Goal: Task Accomplishment & Management: Manage account settings

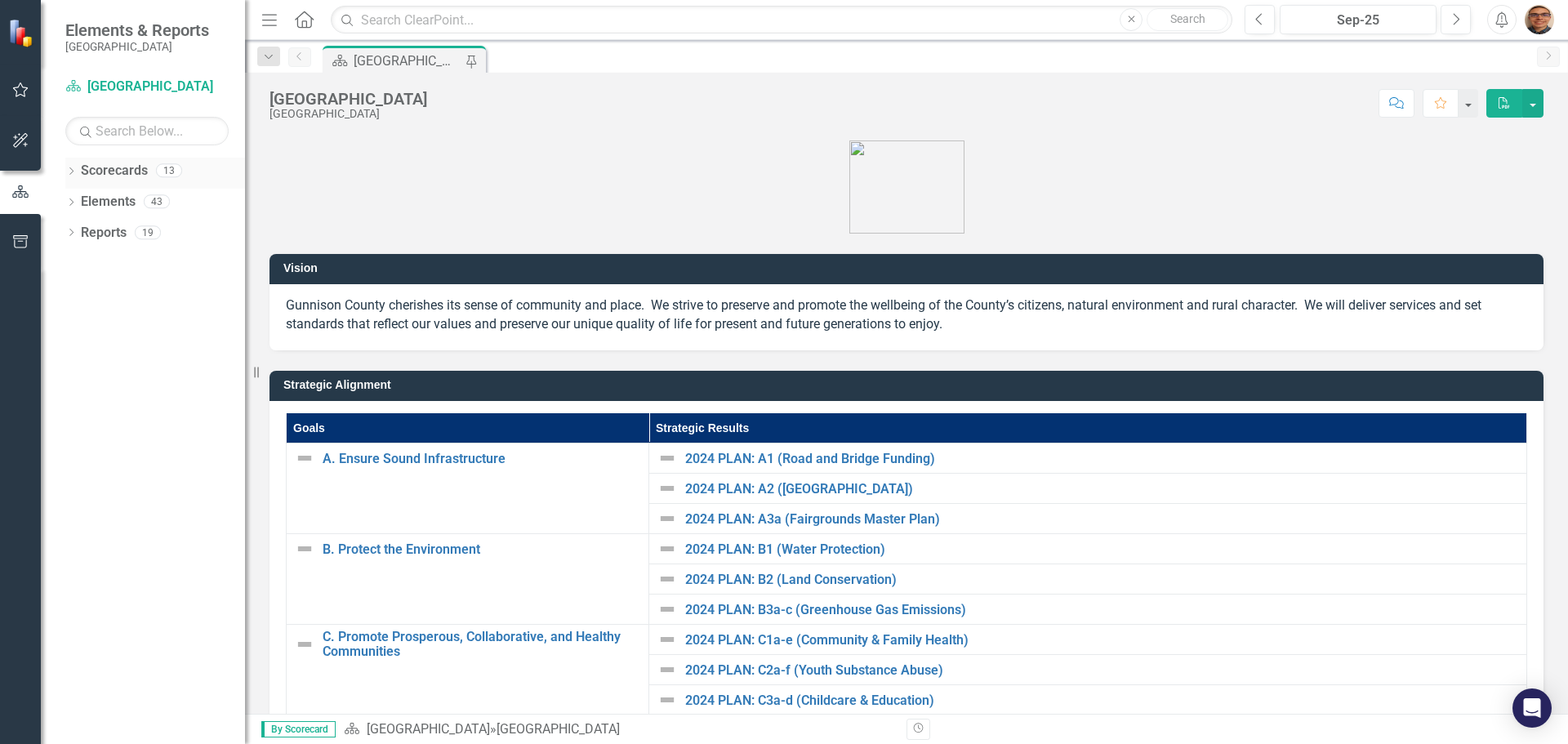
click at [73, 173] on icon "Dropdown" at bounding box center [71, 172] width 12 height 9
click at [80, 197] on icon "Dropdown" at bounding box center [80, 201] width 13 height 10
click at [97, 231] on icon "Dropdown" at bounding box center [96, 231] width 13 height 10
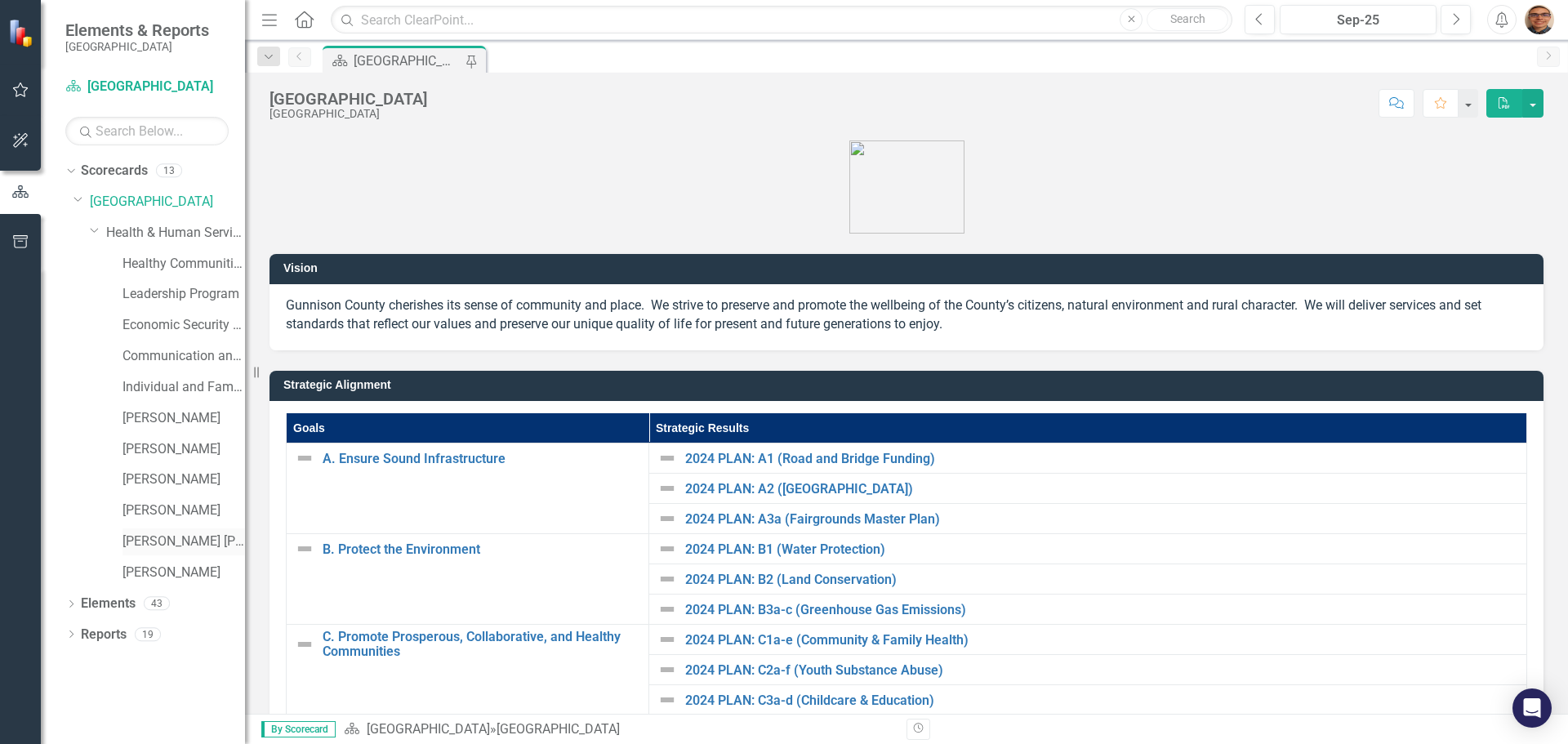
click at [164, 537] on link "[PERSON_NAME] [PERSON_NAME]" at bounding box center [183, 542] width 122 height 19
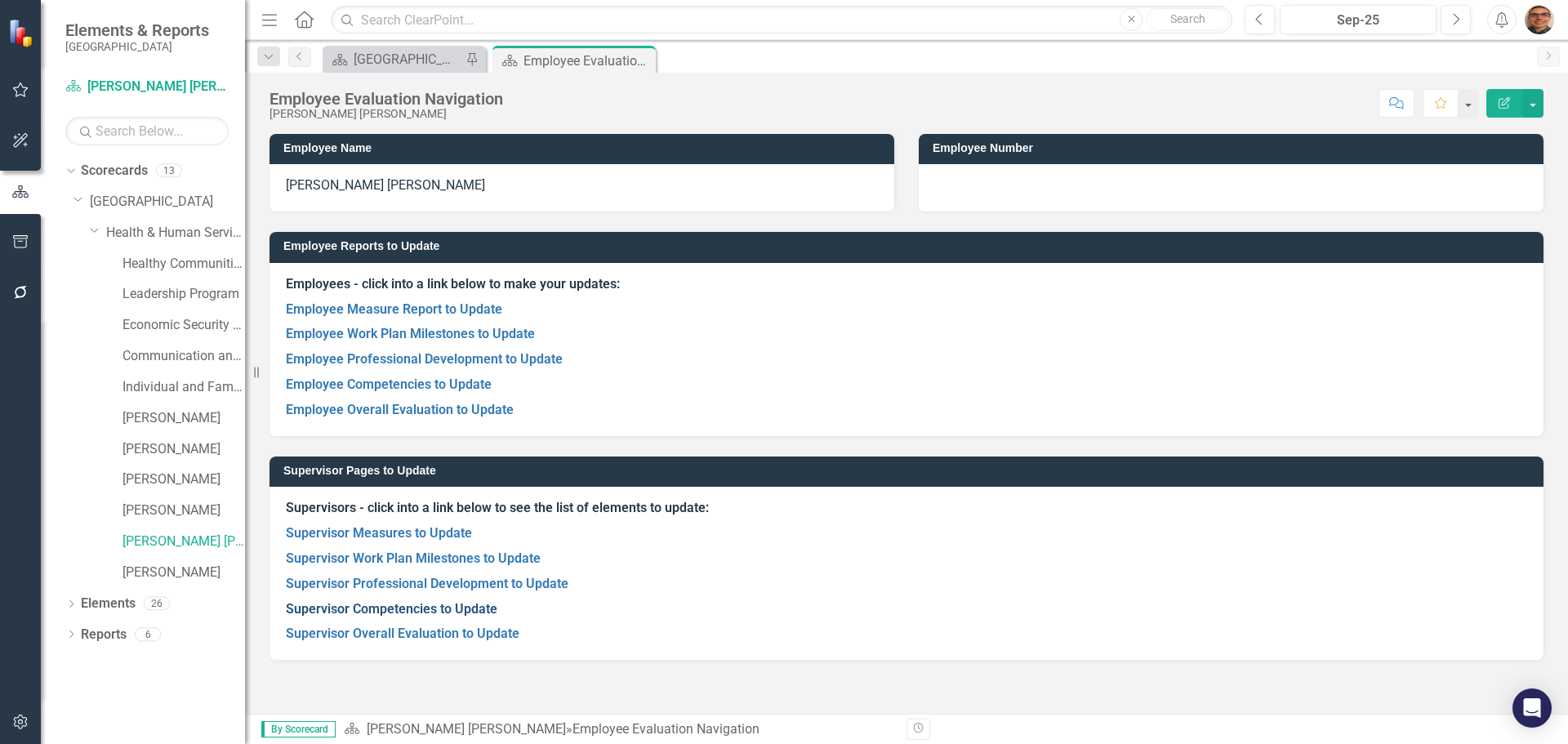
click at [459, 608] on link "Supervisor Competencies to Update" at bounding box center [391, 609] width 211 height 15
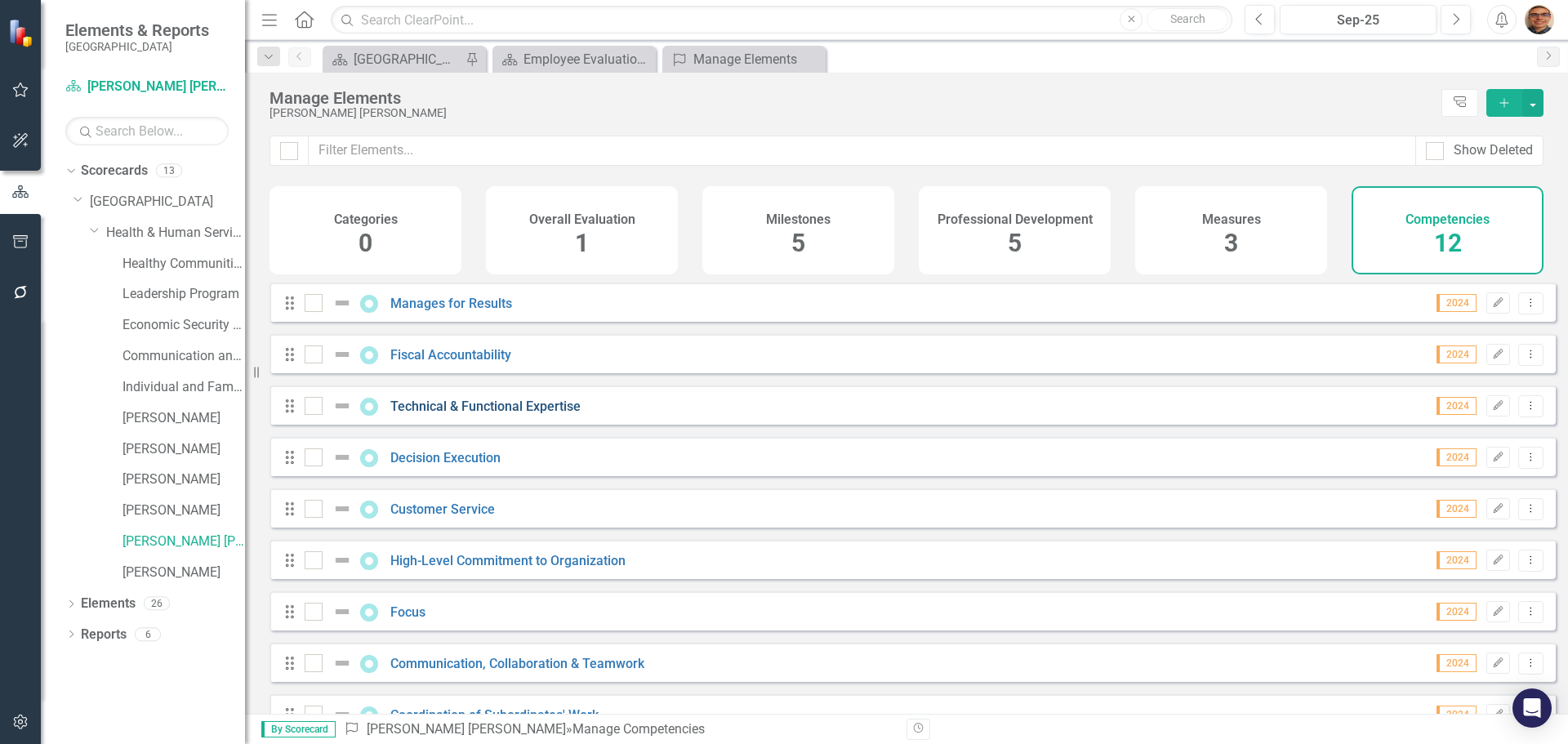
click at [534, 414] on link "Technical & Functional Expertise" at bounding box center [485, 406] width 191 height 15
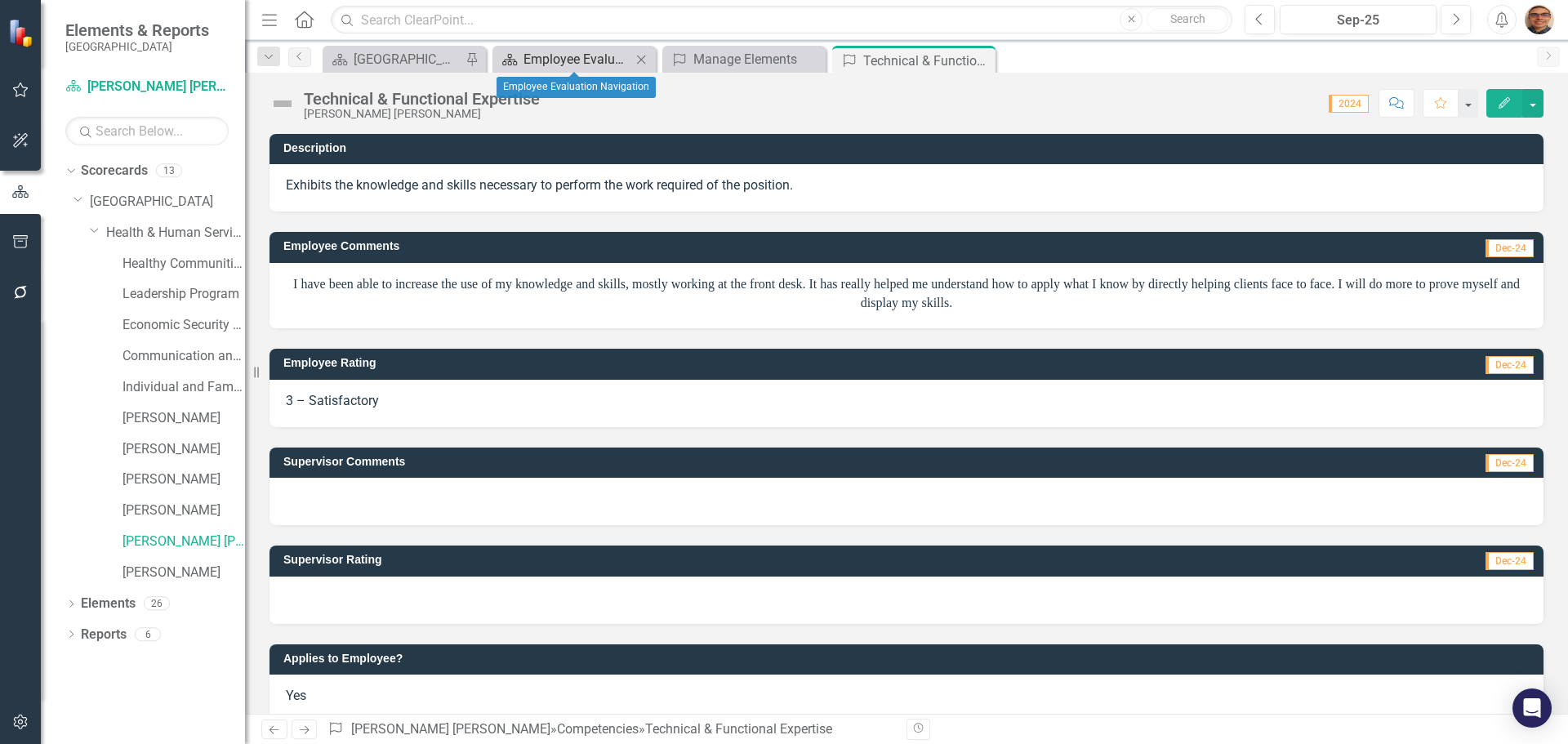
click at [589, 58] on div "Employee Evaluation Navigation" at bounding box center [577, 59] width 108 height 21
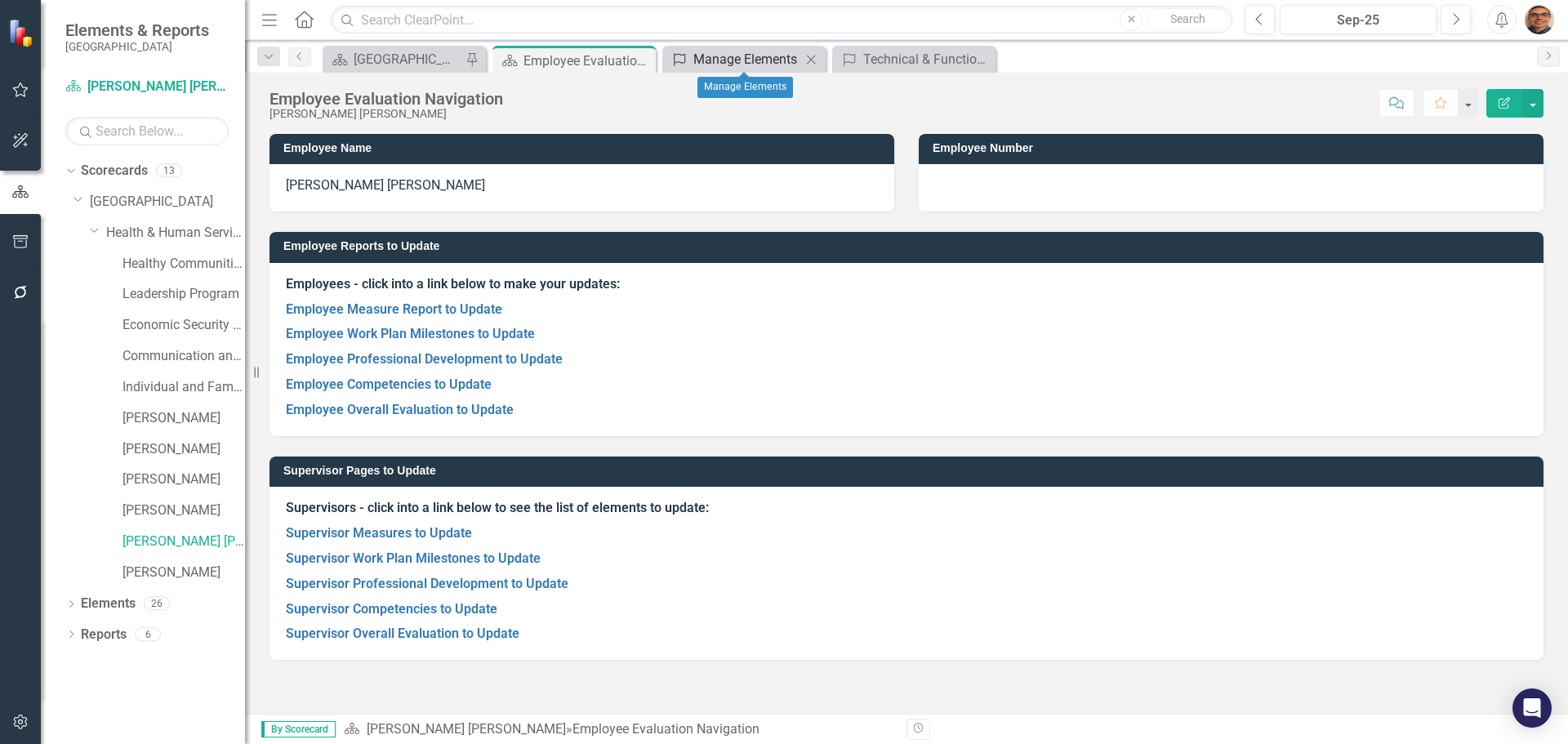
click at [716, 63] on div "Manage Elements" at bounding box center [747, 59] width 108 height 21
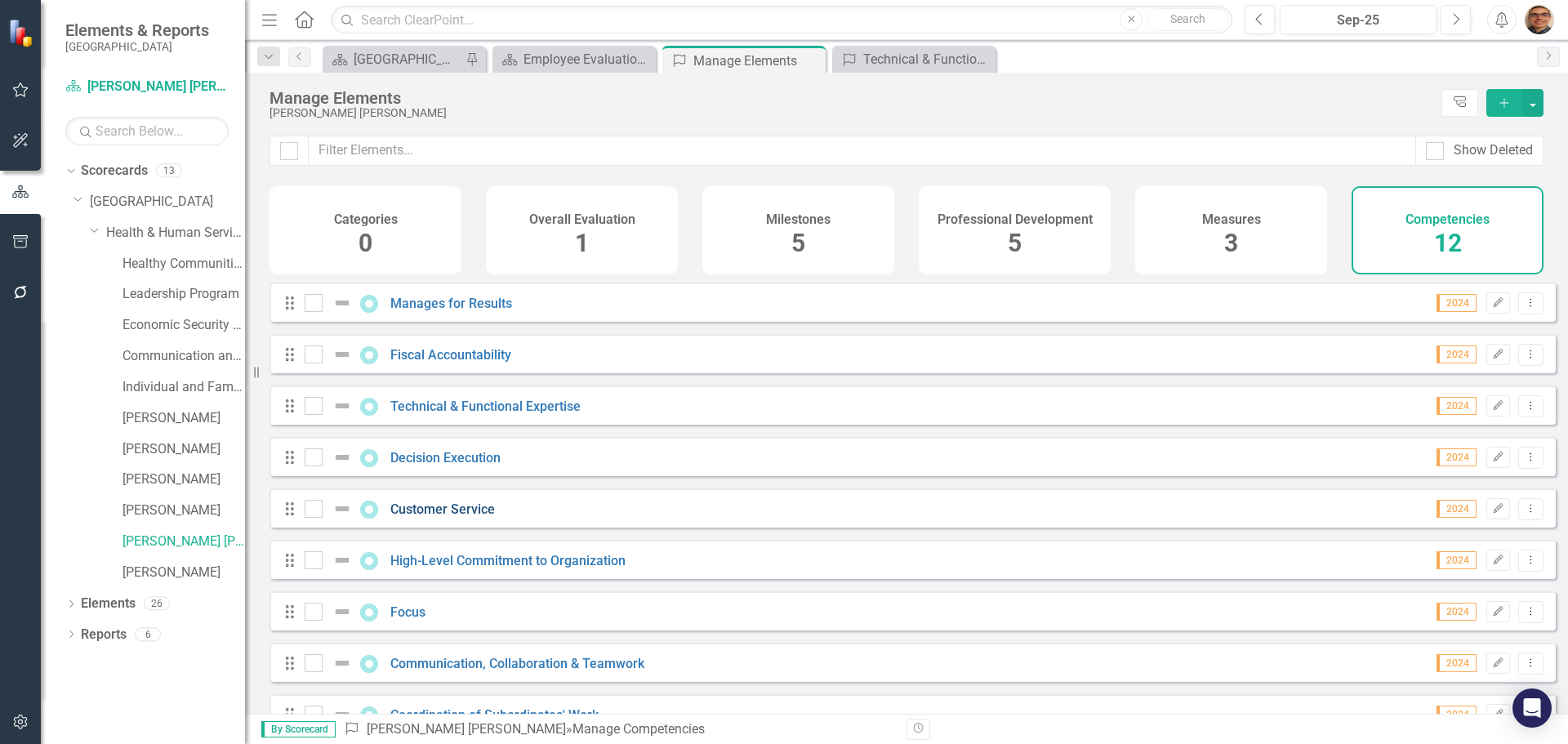
click at [476, 517] on link "Customer Service" at bounding box center [442, 509] width 104 height 15
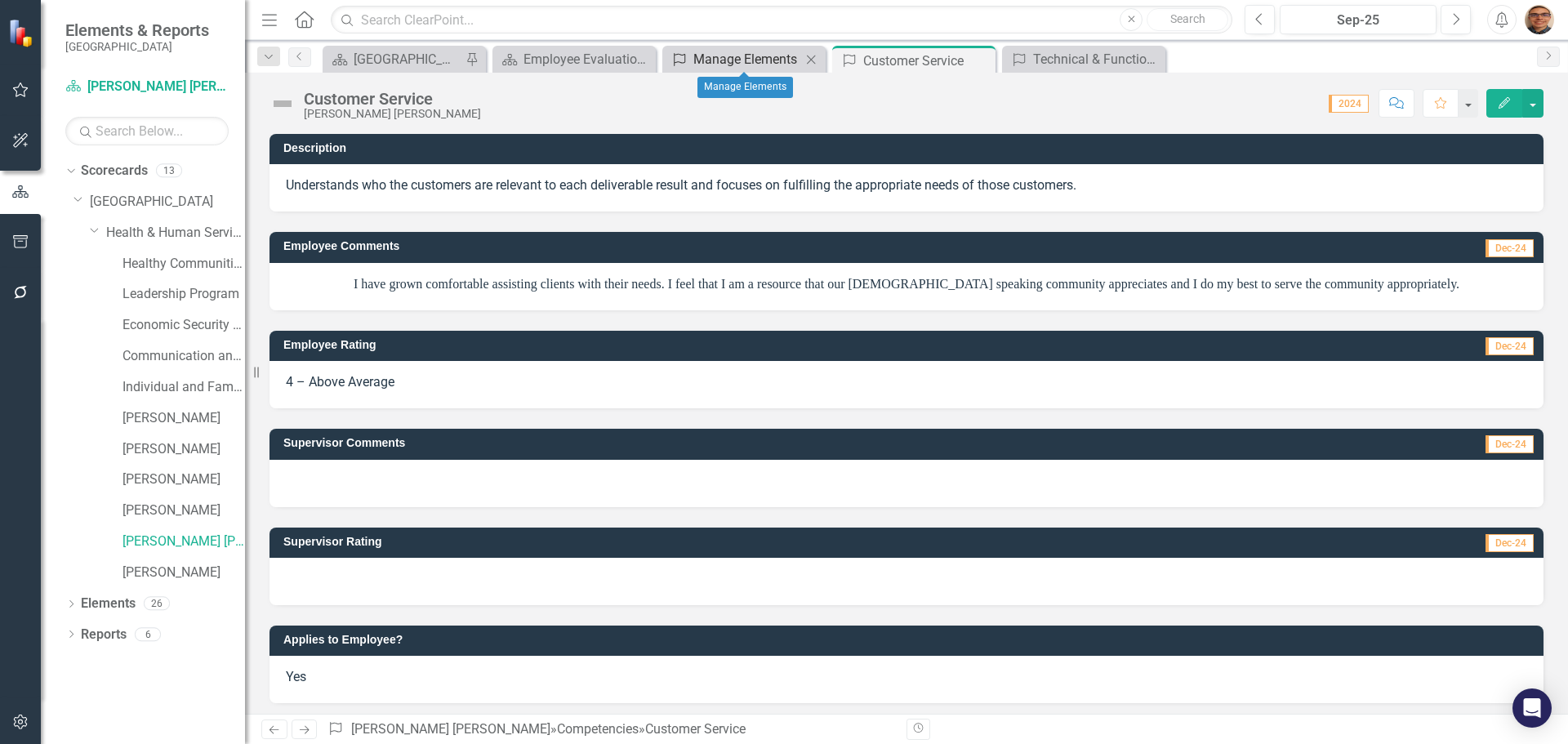
click at [772, 58] on div "Manage Elements" at bounding box center [747, 59] width 108 height 21
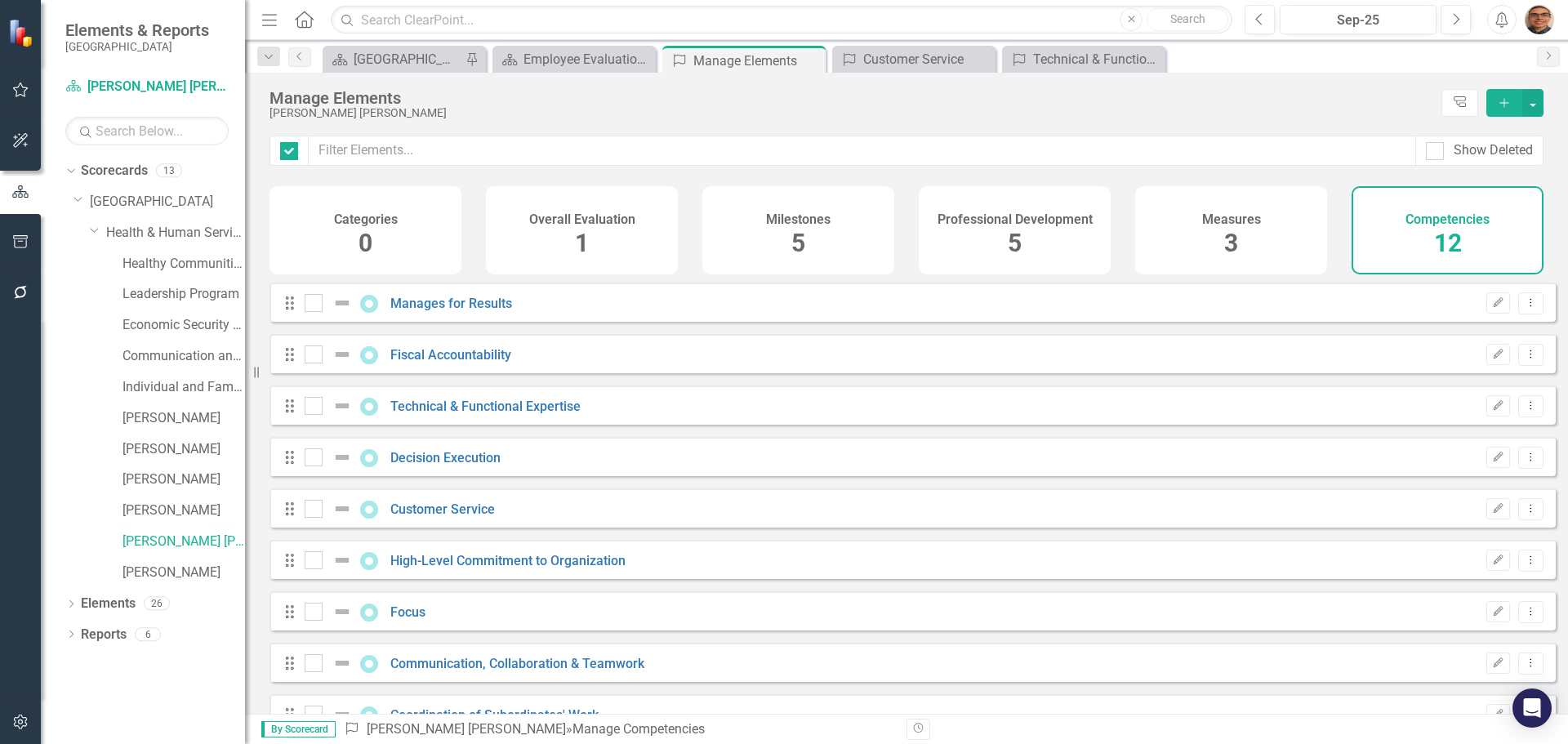
checkbox input "false"
click at [544, 569] on link "High-Level Commitment to Organization" at bounding box center [507, 560] width 235 height 15
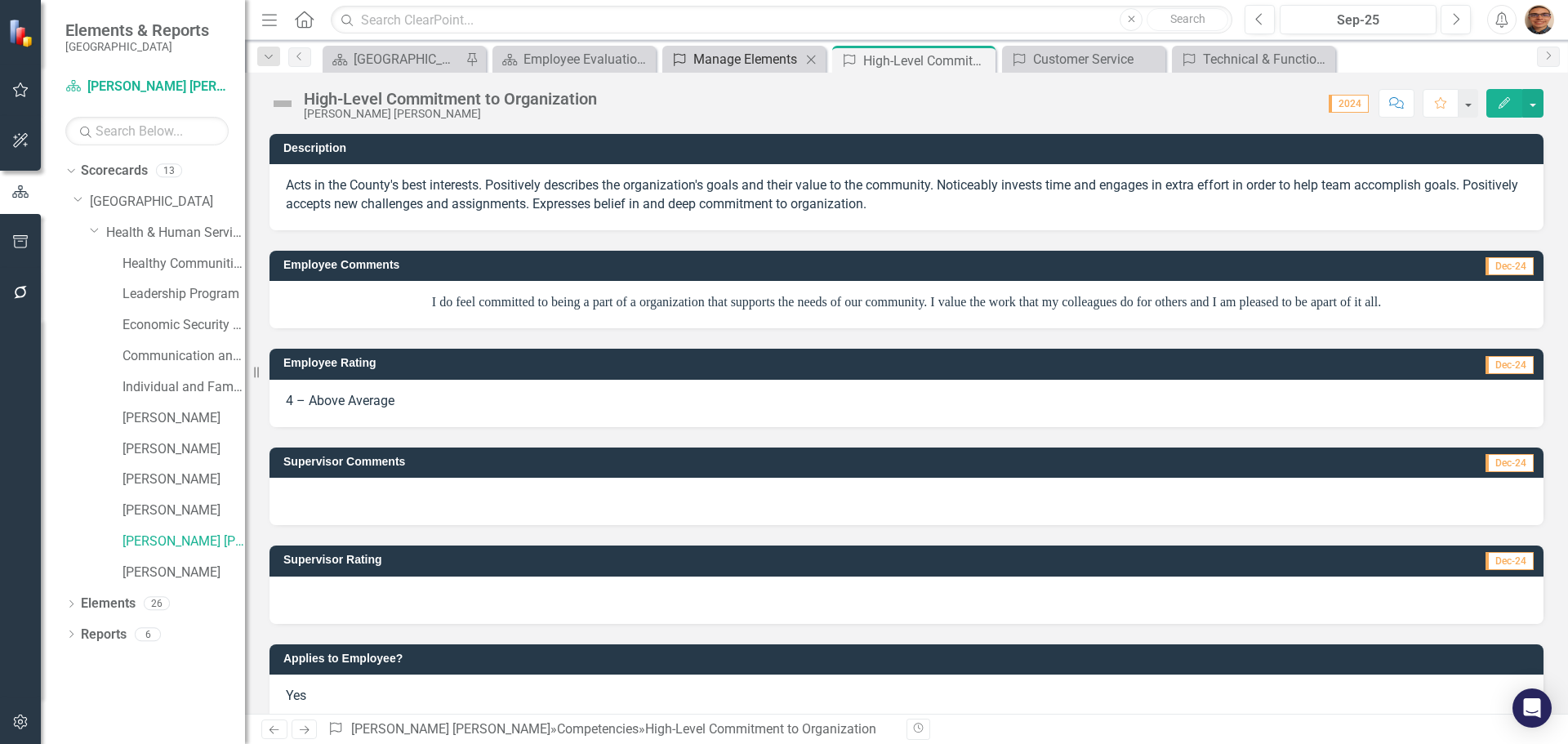
click at [748, 62] on div "Manage Elements" at bounding box center [747, 59] width 108 height 21
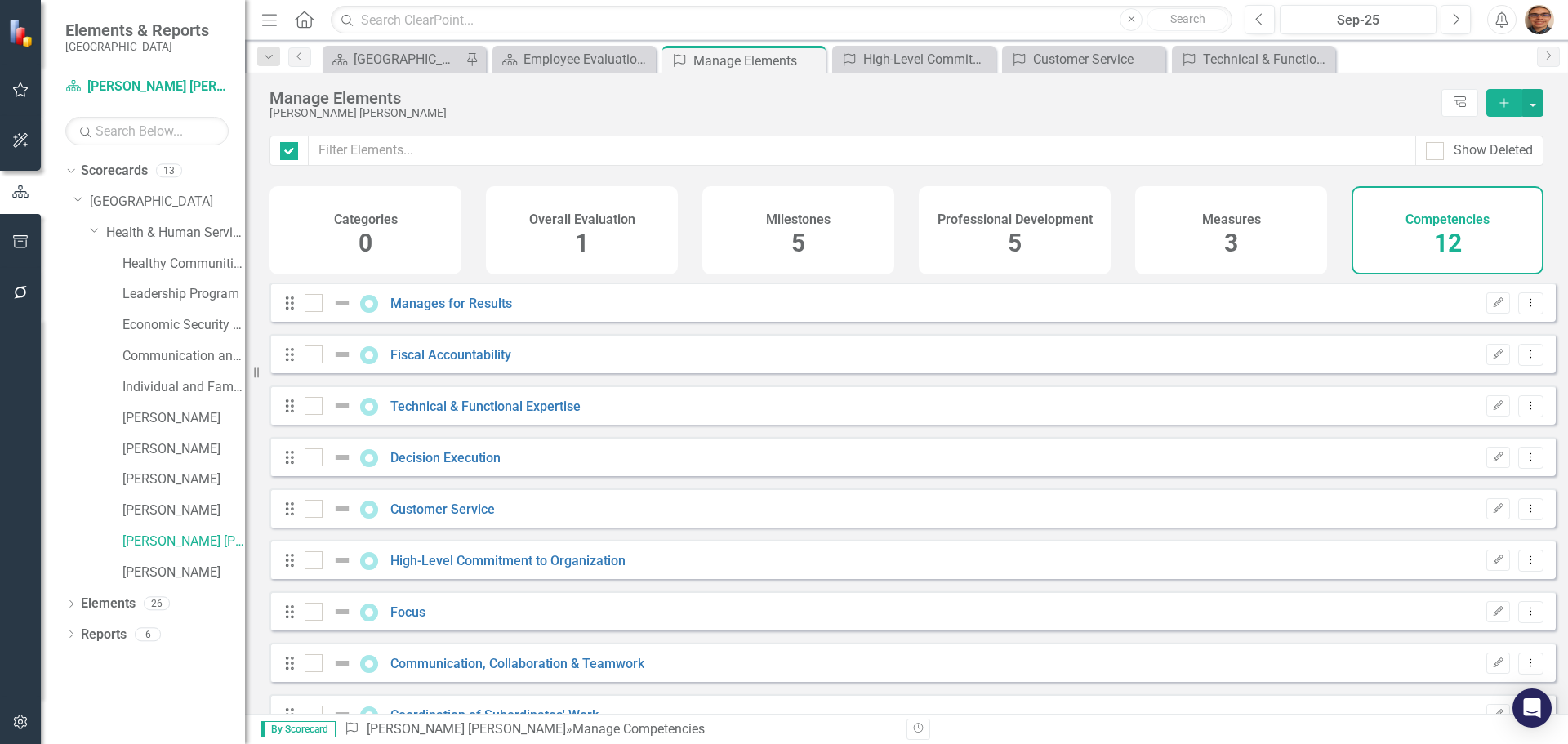
checkbox input "false"
click at [415, 620] on link "Focus" at bounding box center [407, 612] width 35 height 15
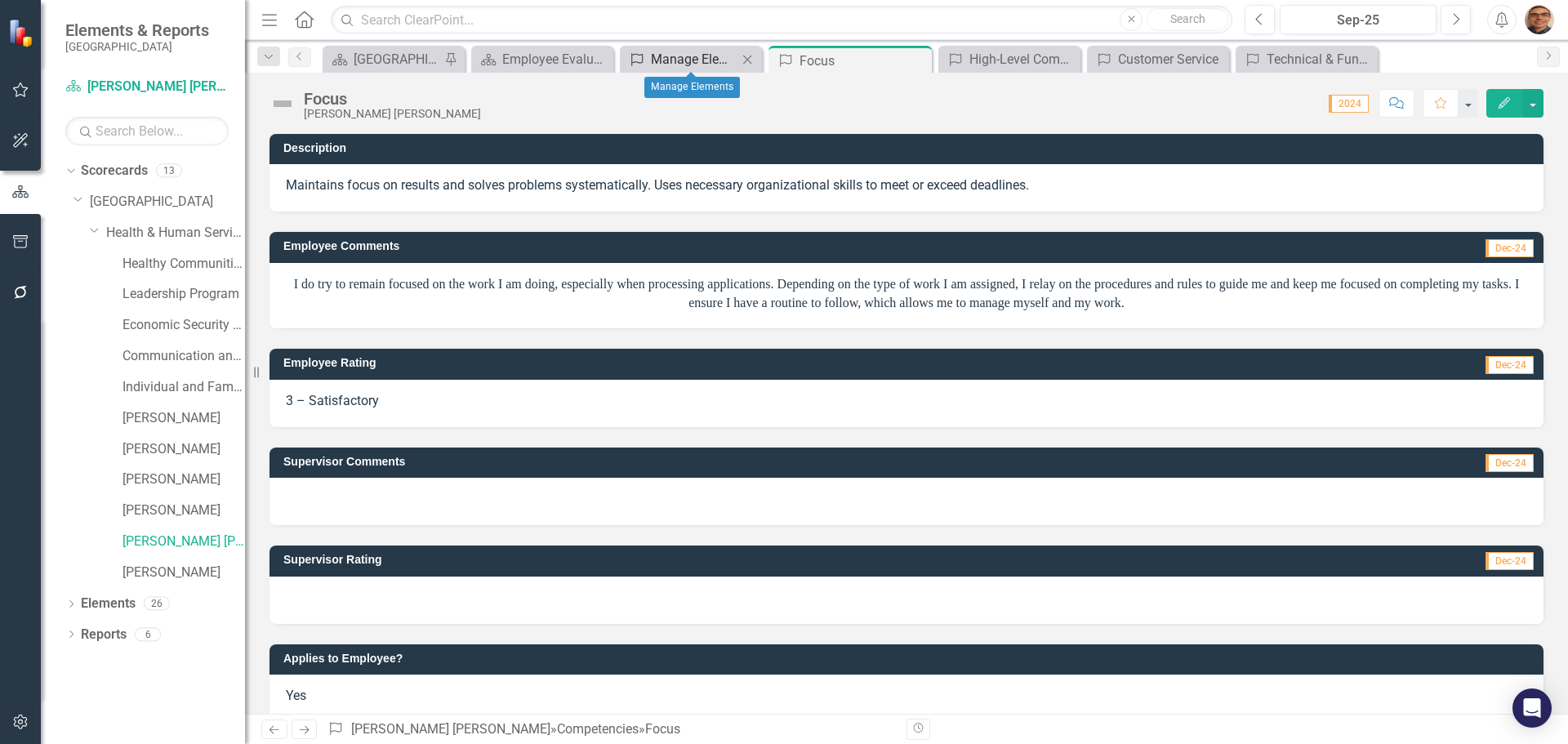
click at [701, 58] on div "Manage Elements" at bounding box center [693, 59] width 86 height 21
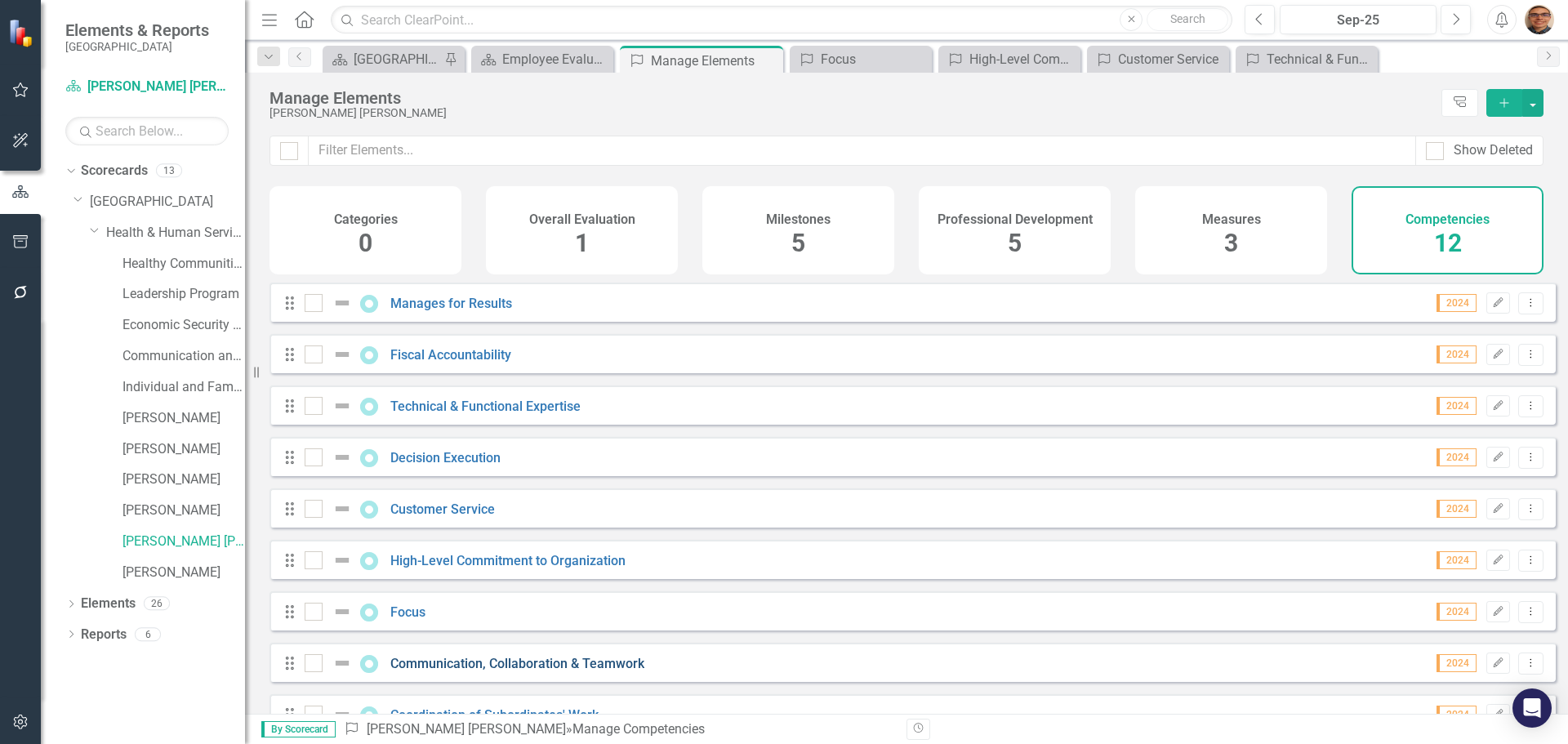
click at [516, 671] on link "Communication, Collaboration & Teamwork" at bounding box center [517, 663] width 254 height 15
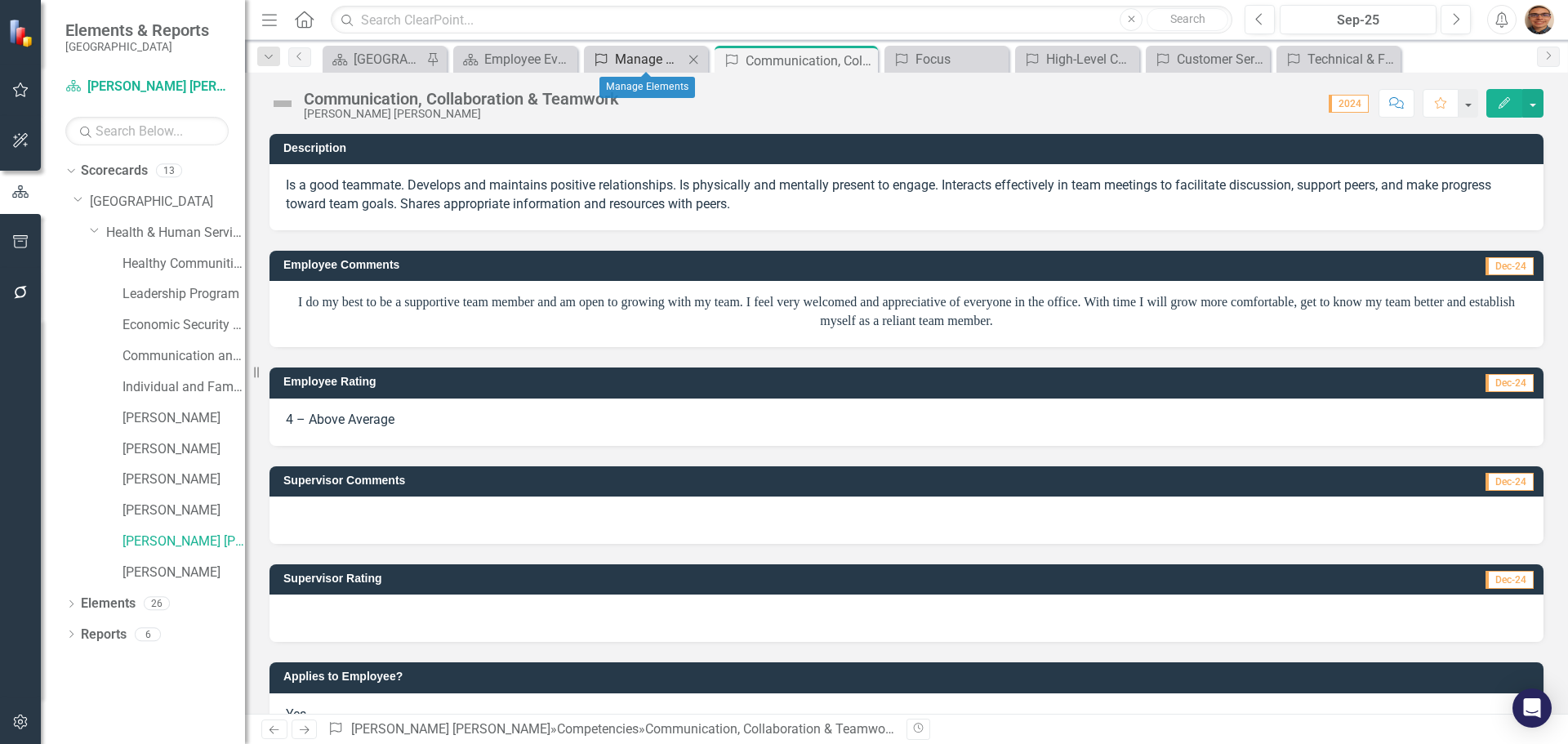
click at [651, 57] on div "Manage Elements" at bounding box center [650, 59] width 69 height 21
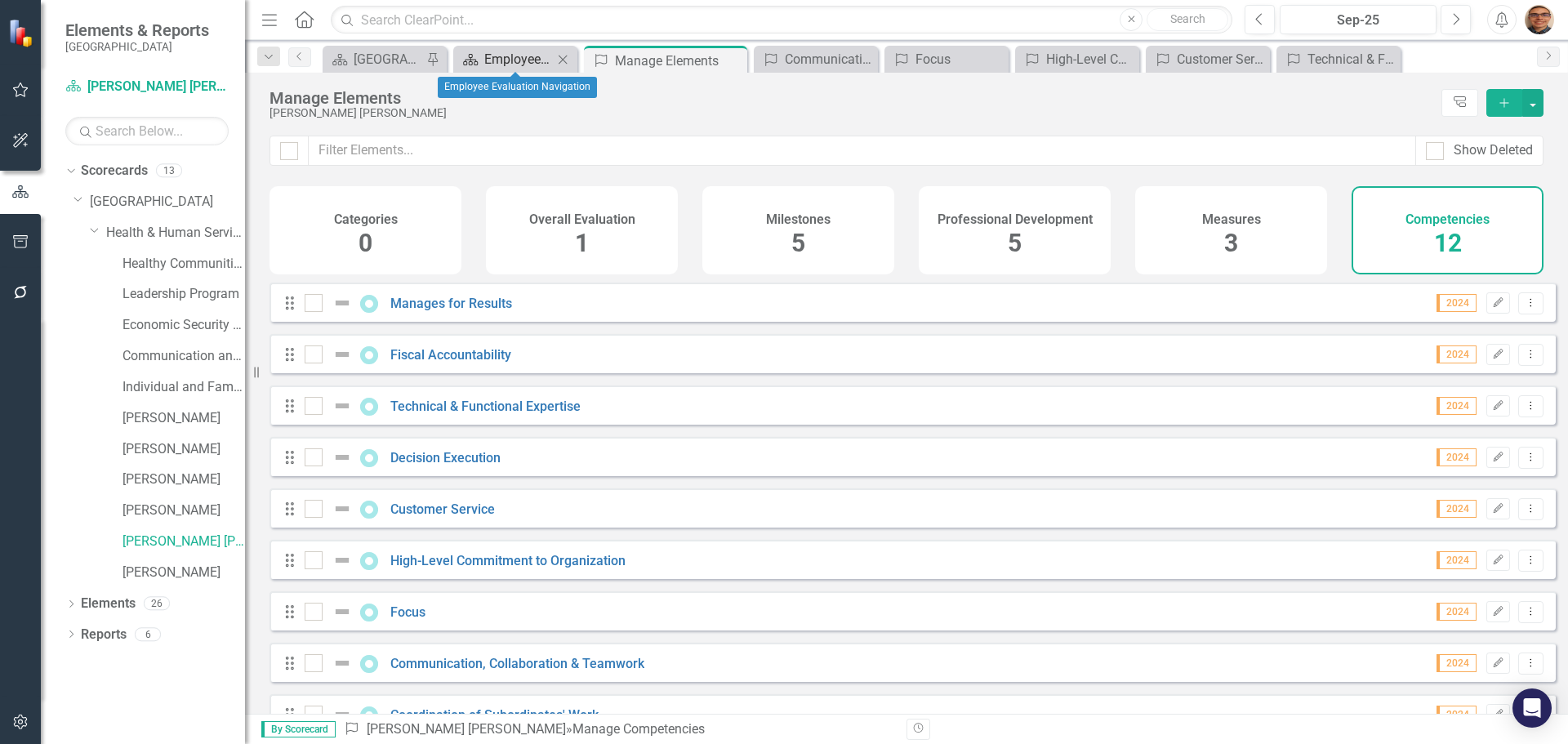
click at [525, 62] on div "Employee Evaluation Navigation" at bounding box center [519, 59] width 69 height 21
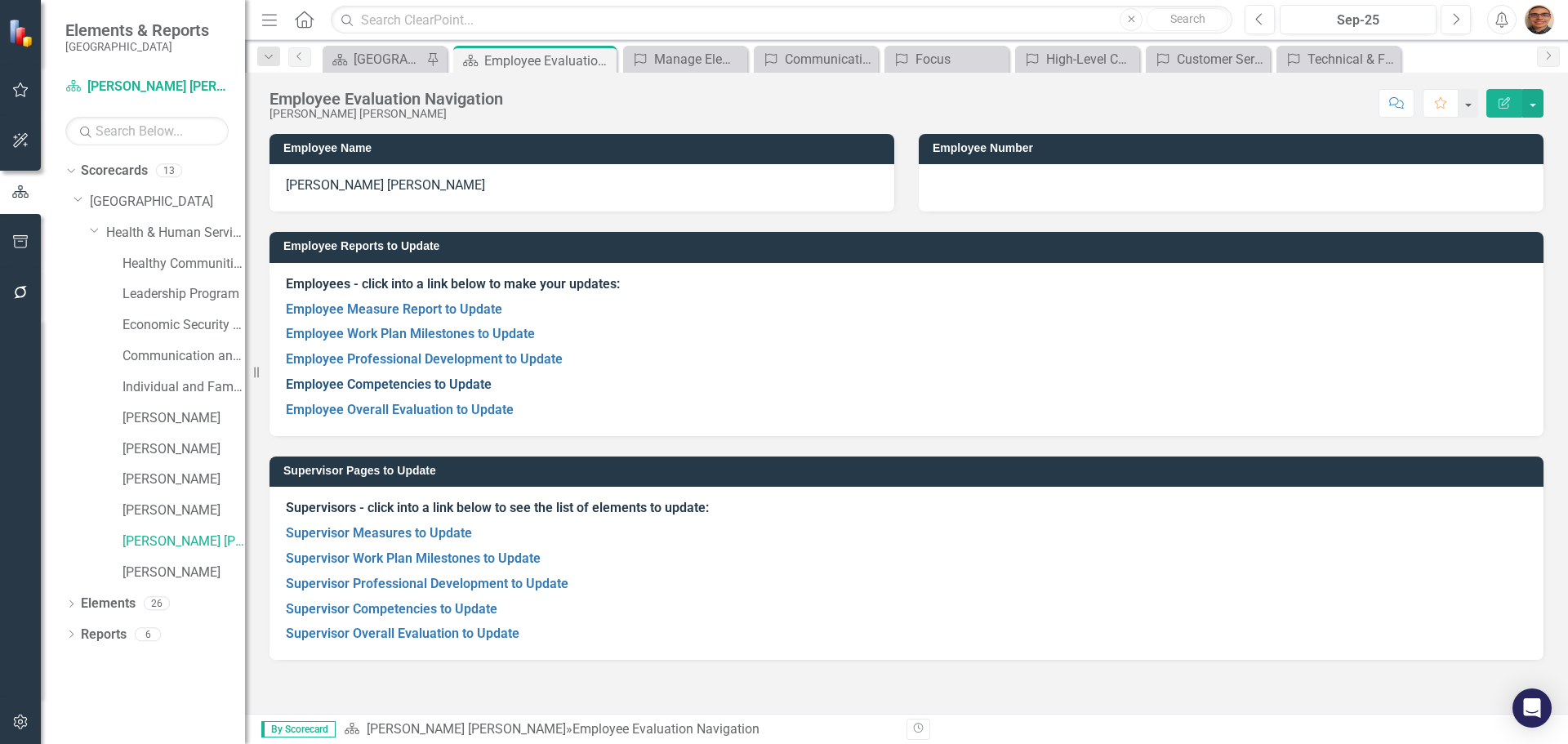
click at [420, 385] on link "Employee Competencies to Update" at bounding box center [388, 384] width 206 height 15
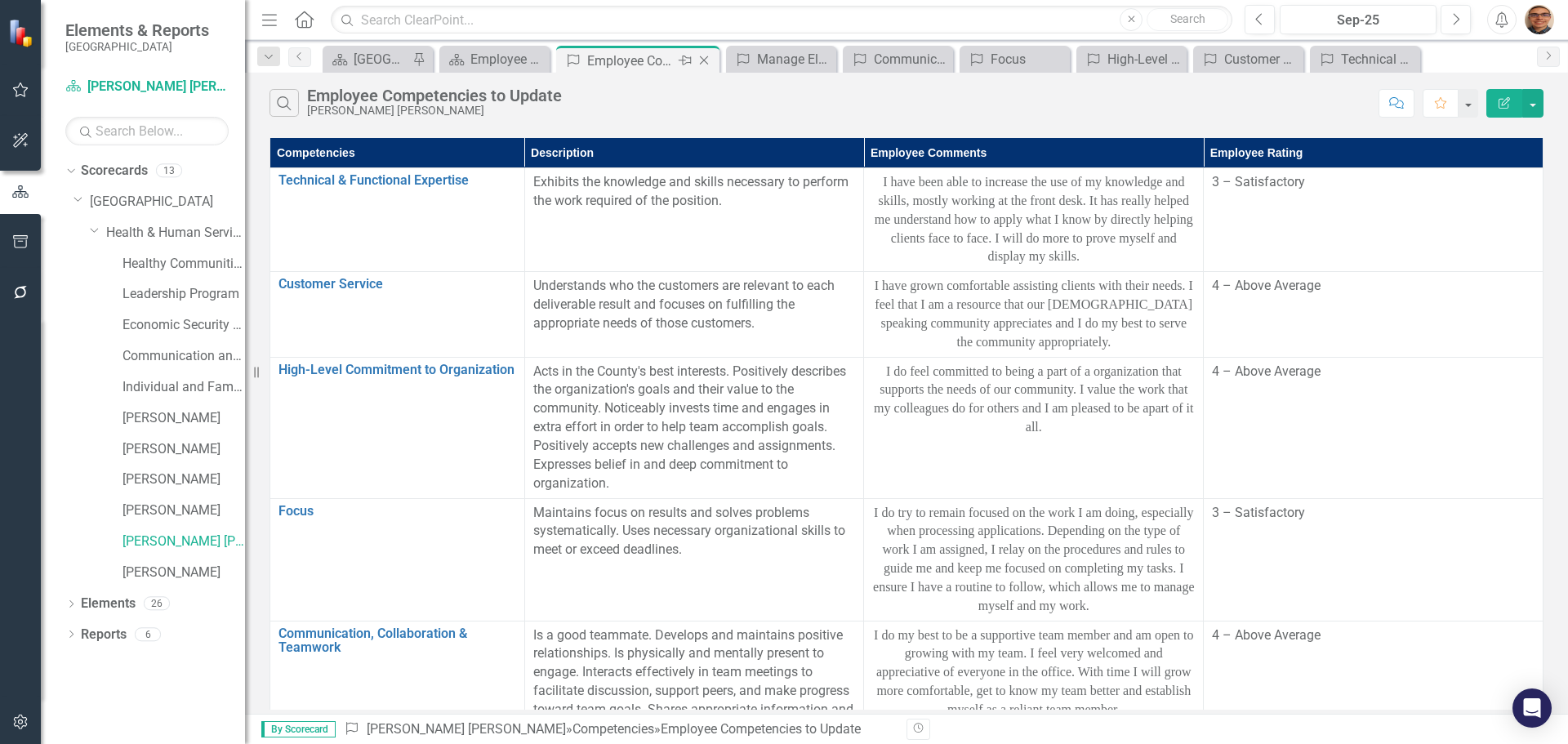
click at [704, 63] on icon "Close" at bounding box center [704, 60] width 16 height 13
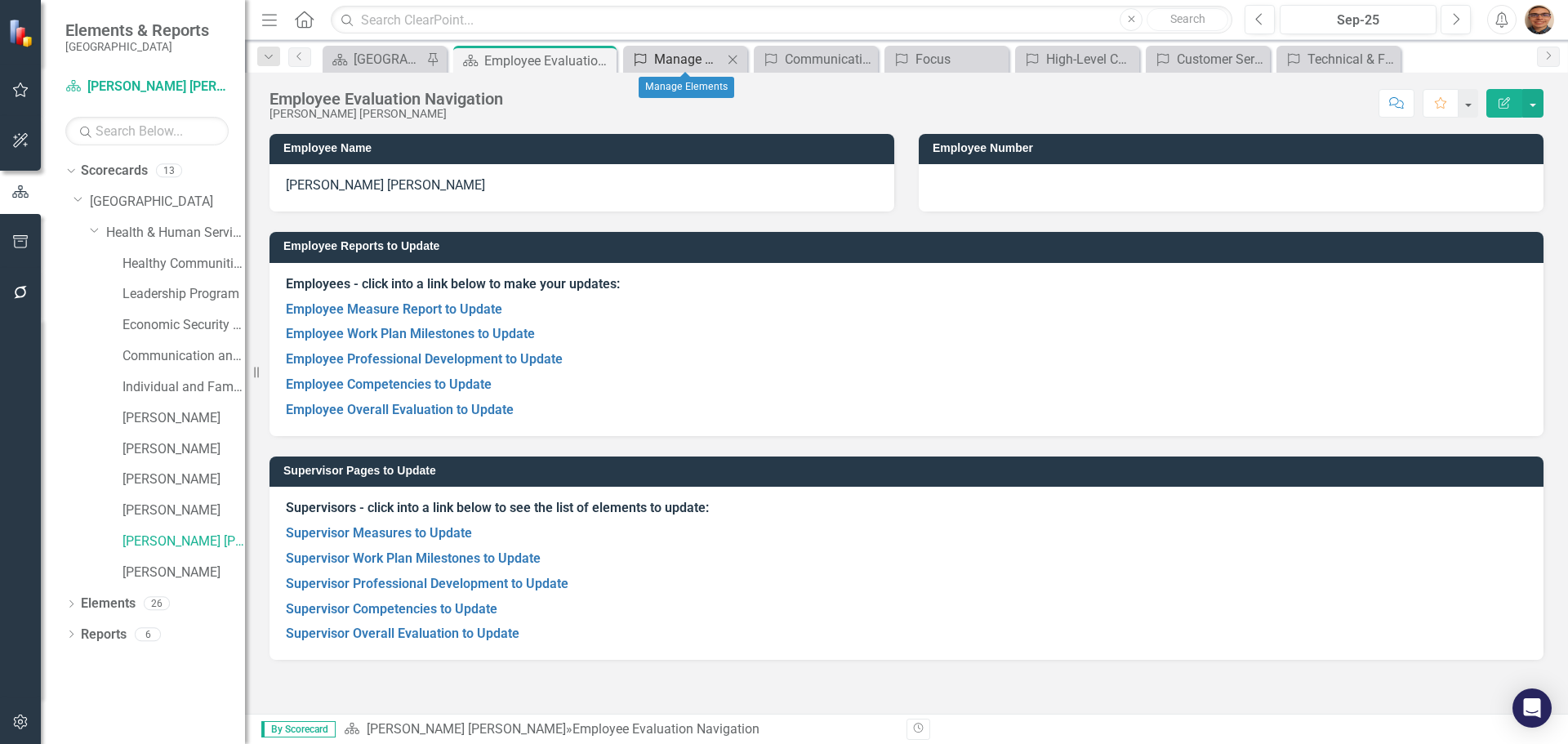
click at [701, 62] on div "Manage Elements" at bounding box center [689, 59] width 69 height 21
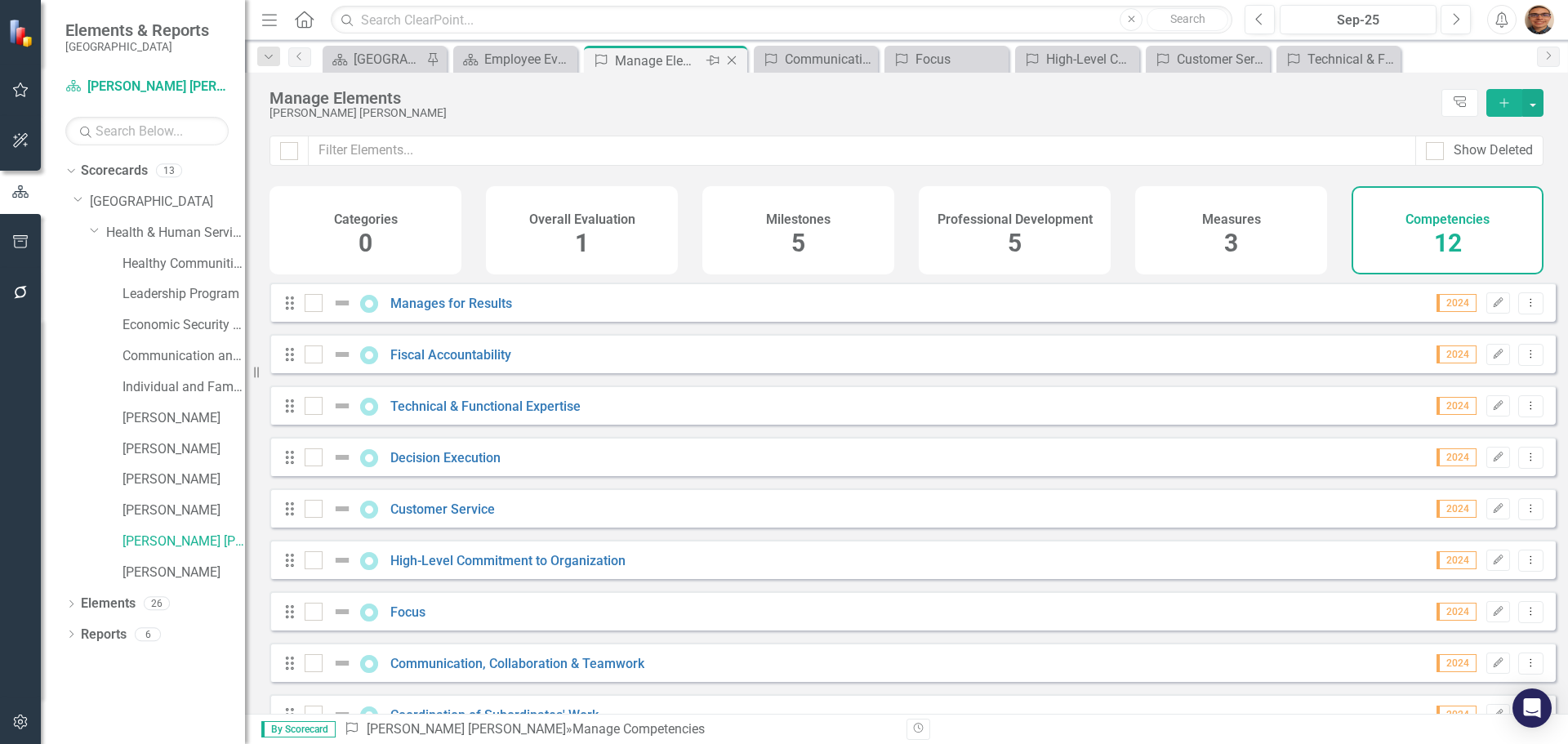
click at [730, 60] on icon "Close" at bounding box center [732, 60] width 16 height 13
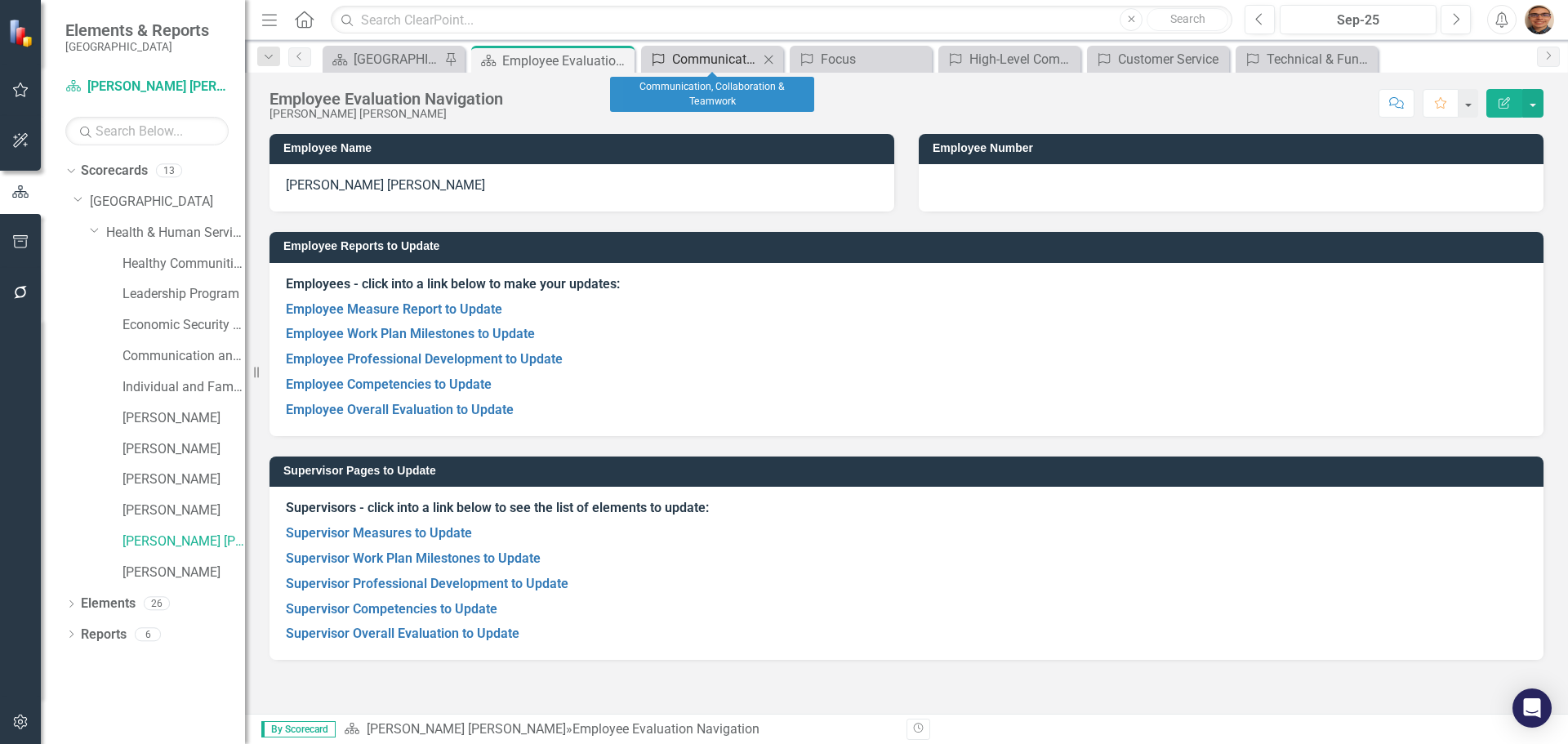
click at [715, 58] on div "Communication, Collaboration & Teamwork" at bounding box center [715, 59] width 86 height 21
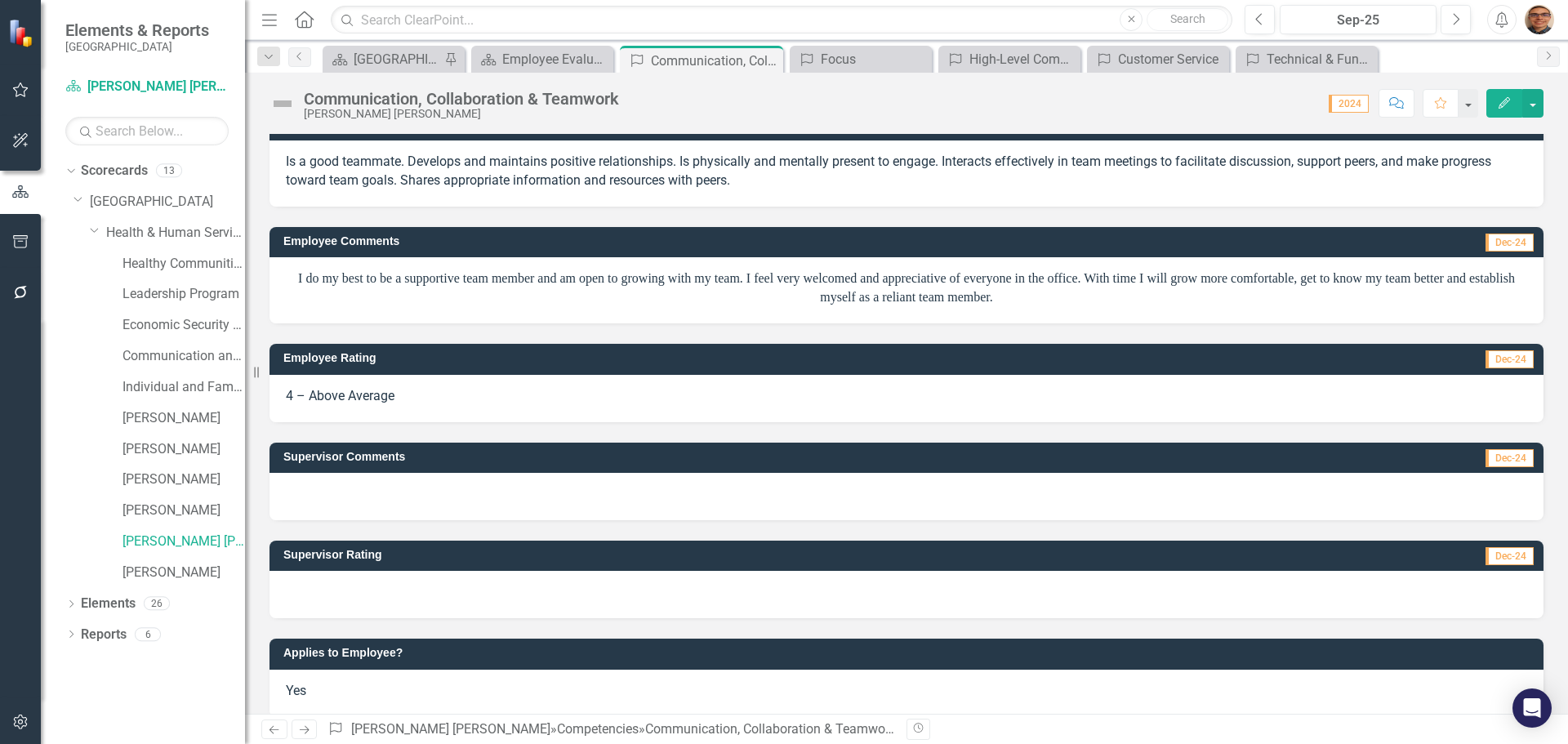
scroll to position [44, 0]
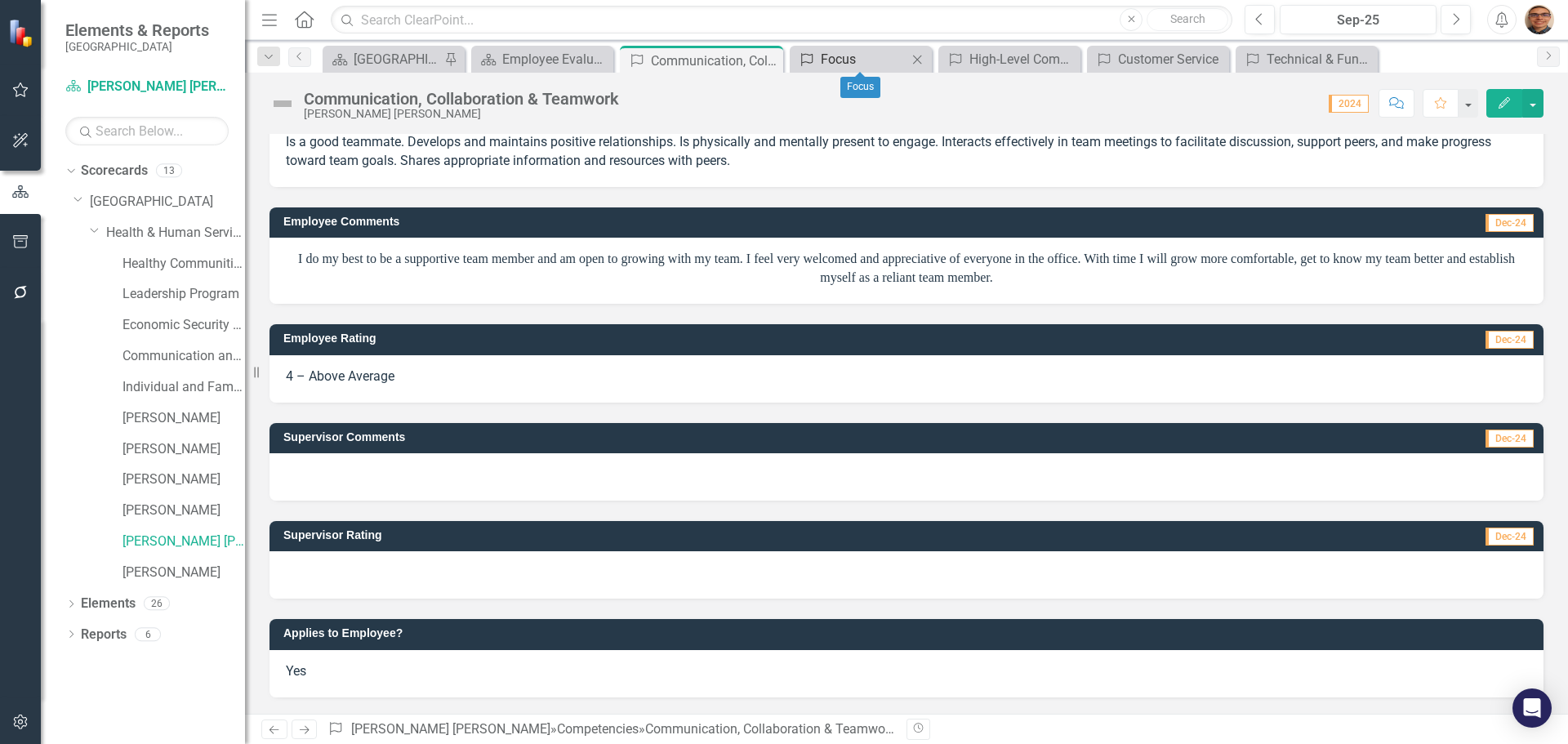
click at [833, 61] on div "Focus" at bounding box center [864, 59] width 86 height 21
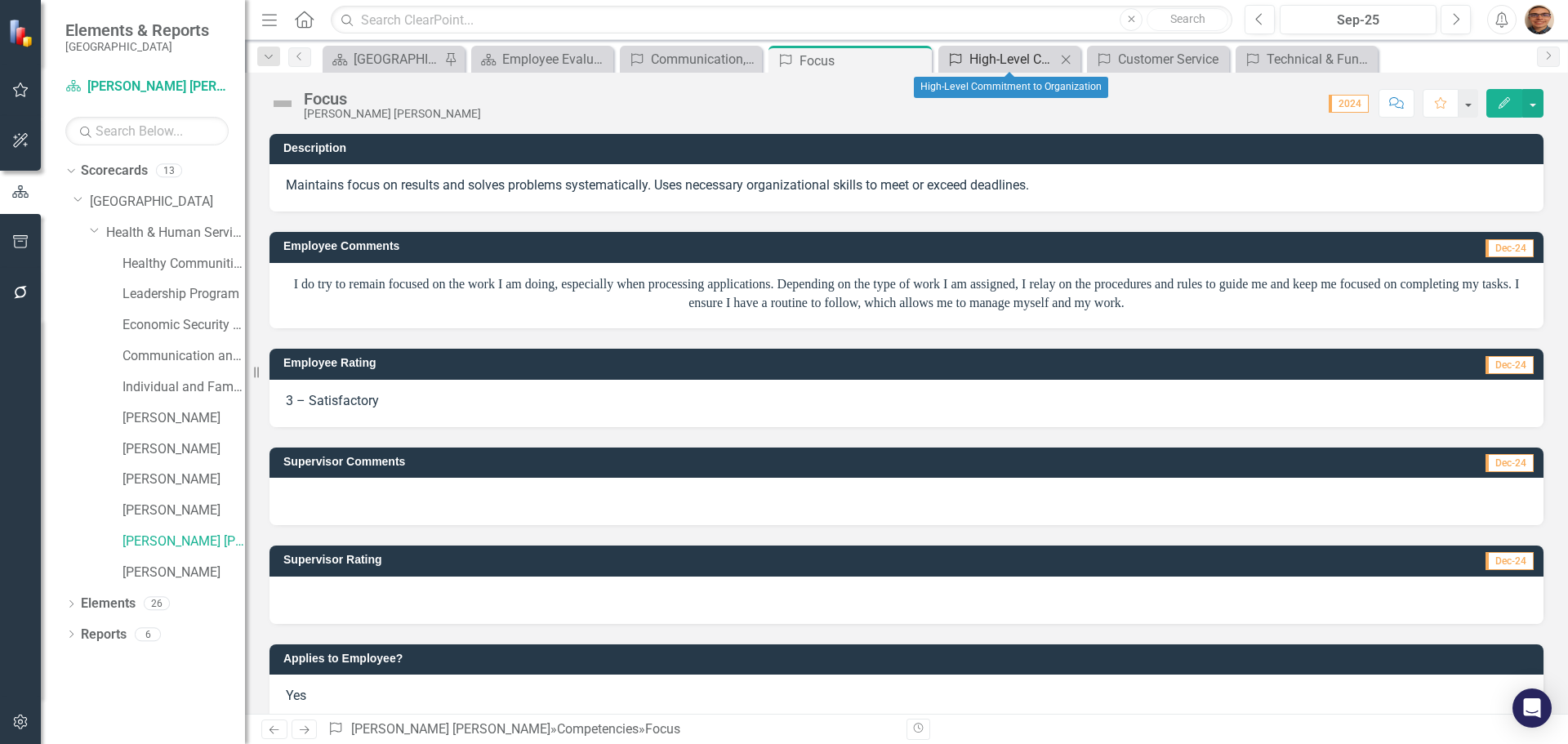
click at [990, 56] on div "High-Level Commitment to Organization" at bounding box center [1013, 59] width 86 height 21
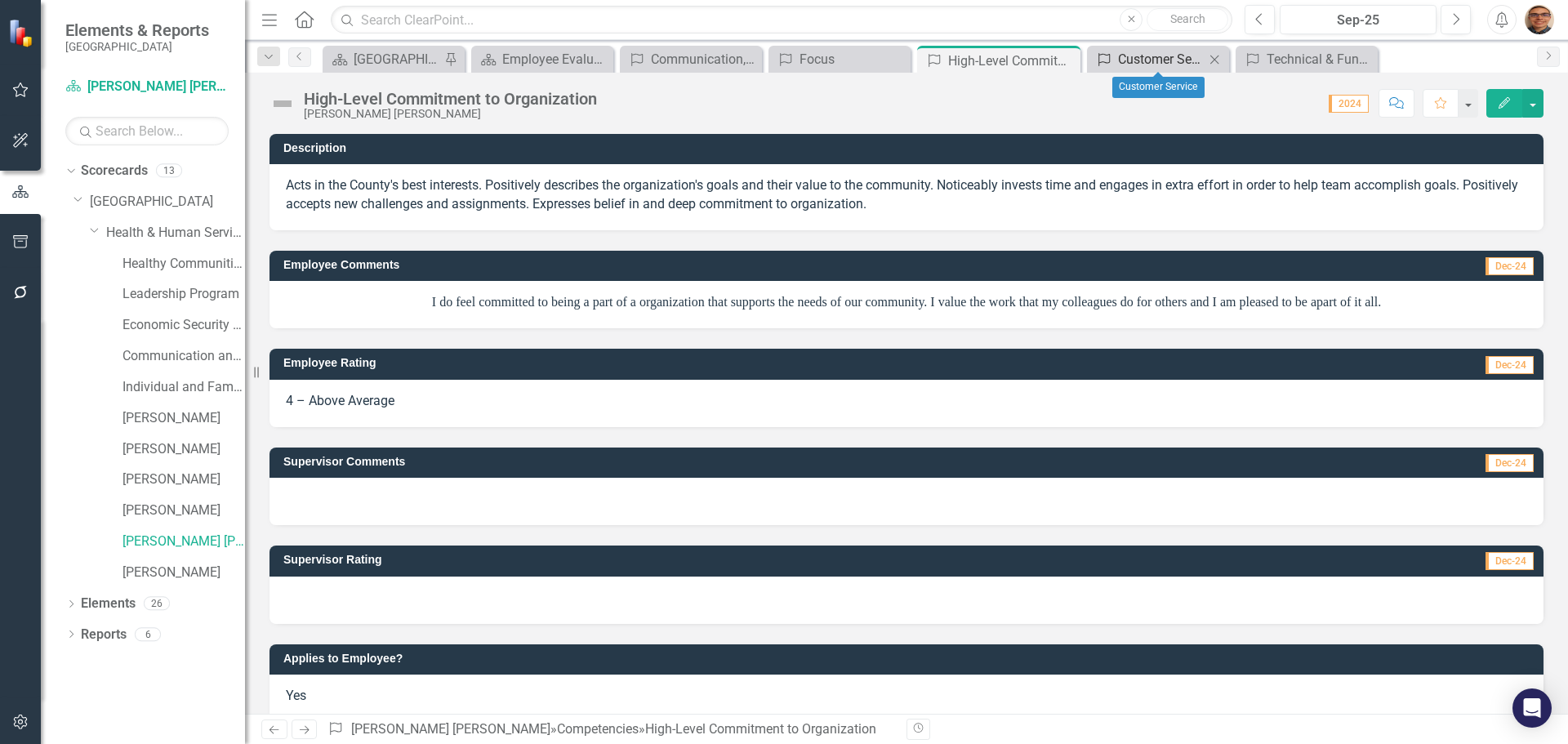
click at [1142, 61] on div "Customer Service" at bounding box center [1161, 59] width 86 height 21
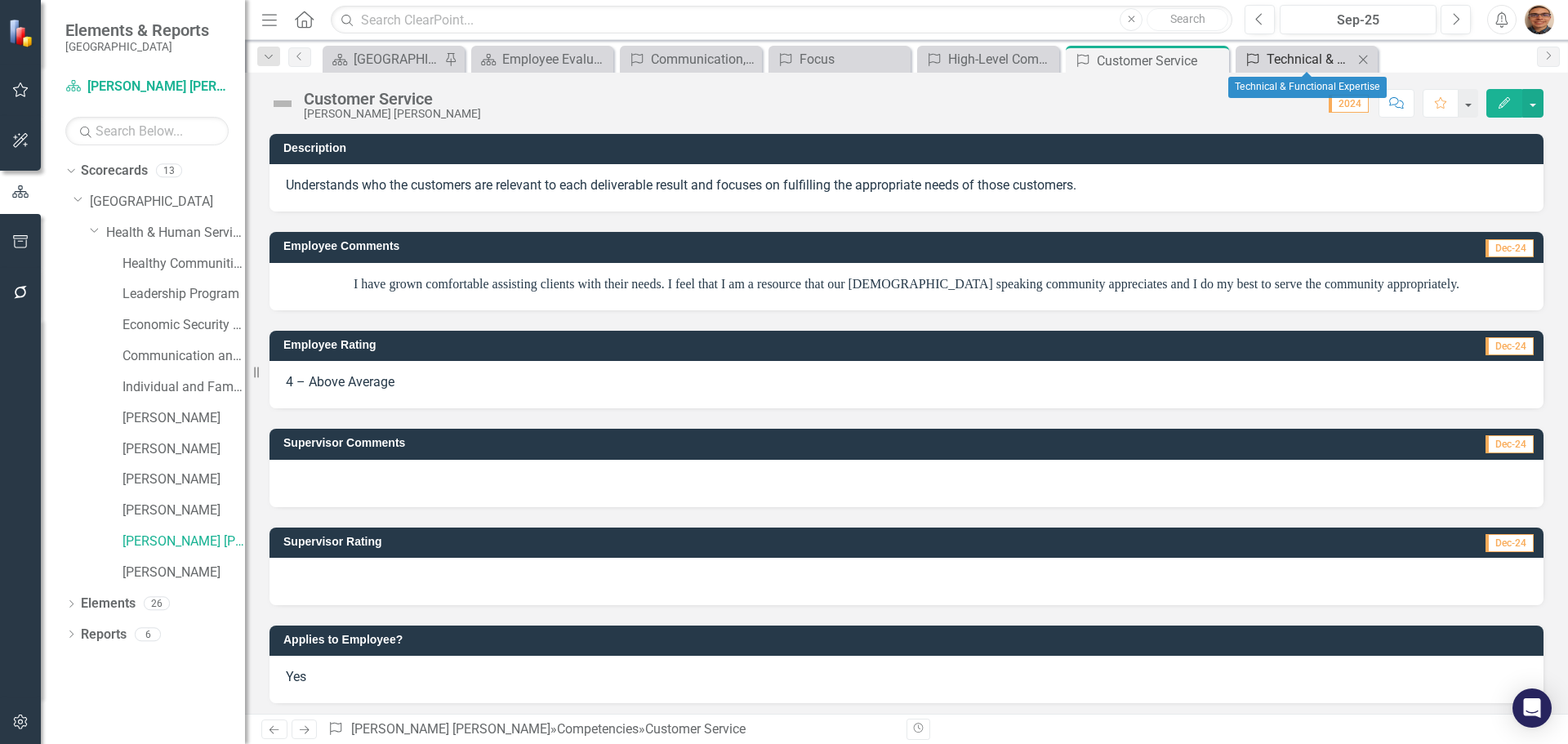
click at [1272, 58] on div "Technical & Functional Expertise" at bounding box center [1309, 59] width 86 height 21
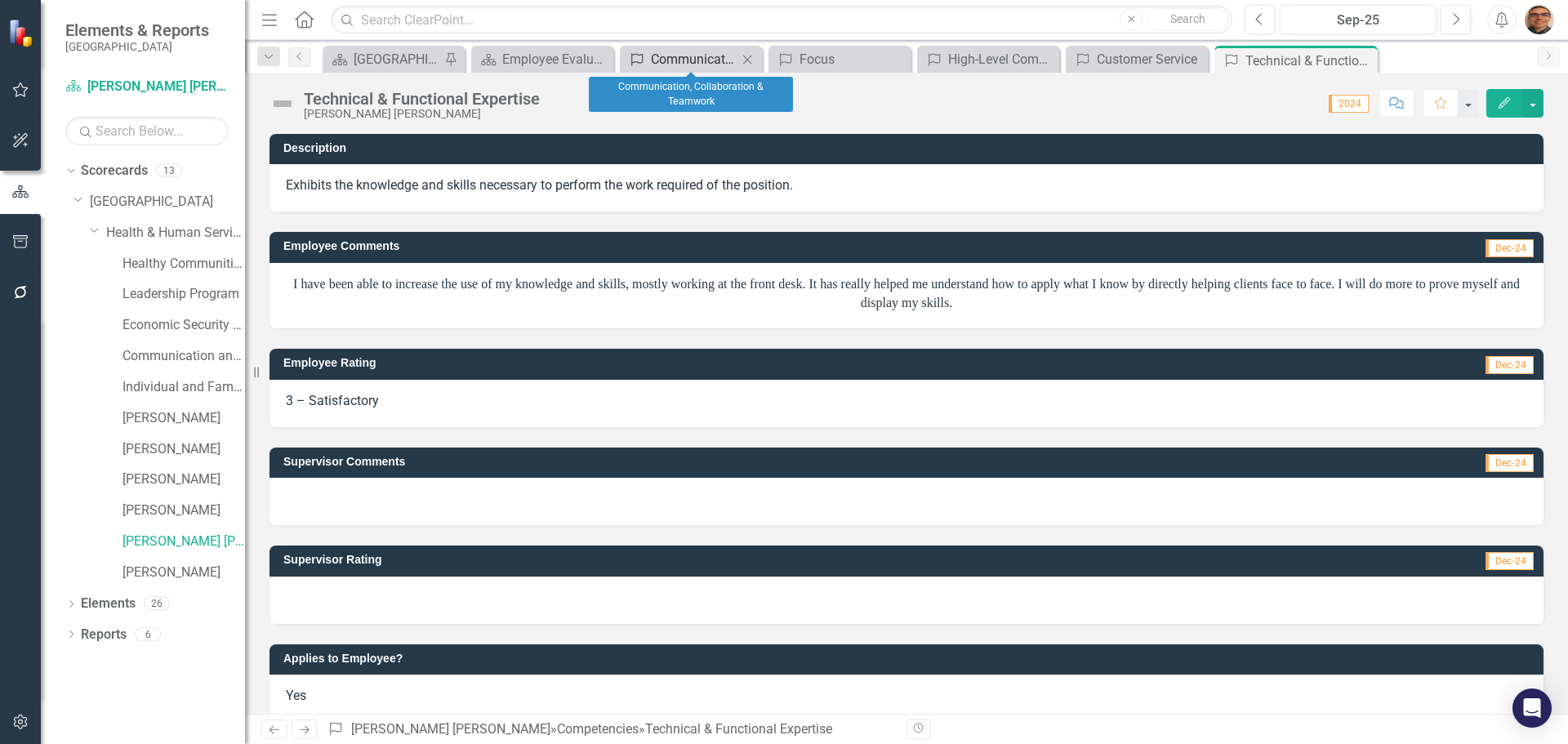
click at [697, 59] on div "Communication, Collaboration & Teamwork" at bounding box center [693, 59] width 86 height 21
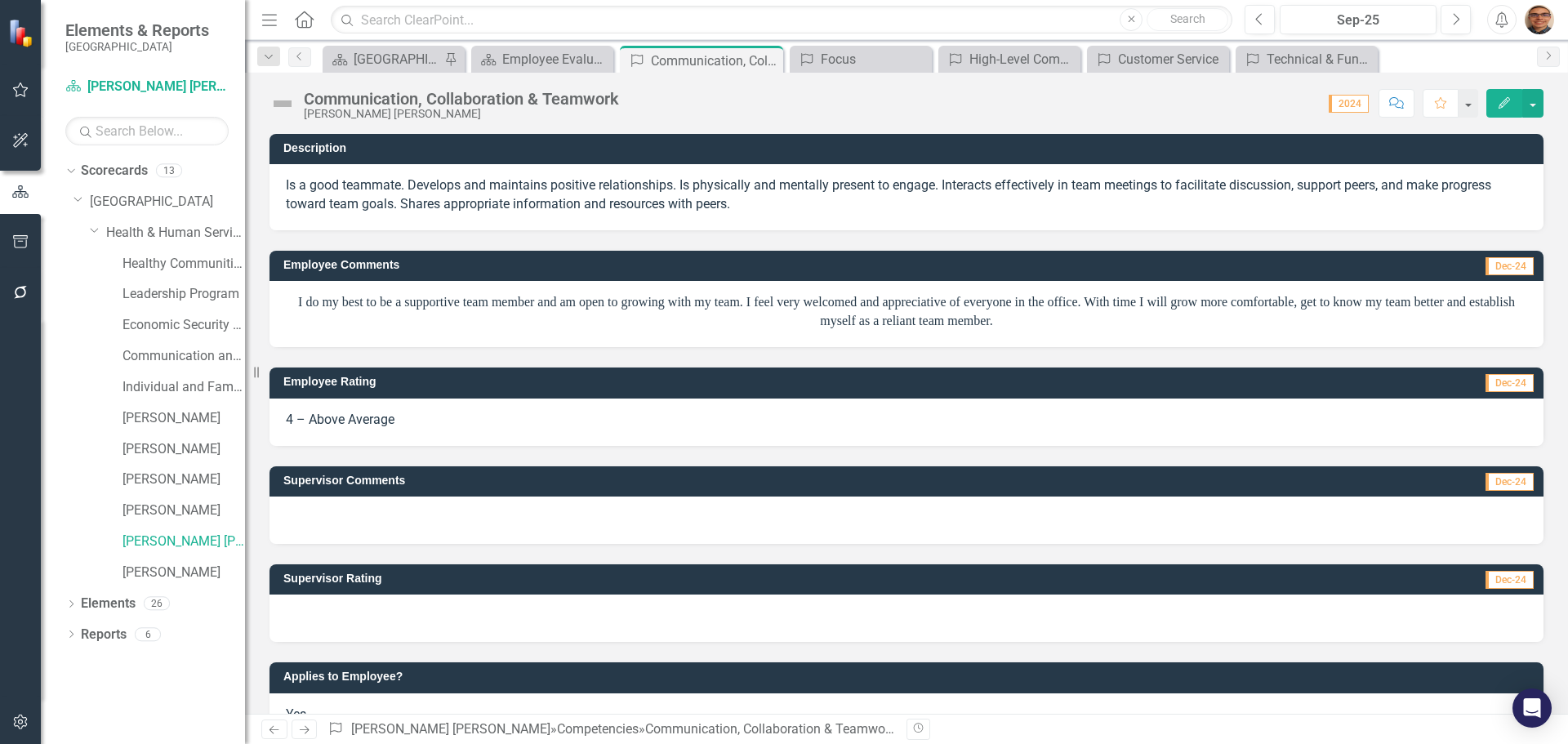
click at [398, 612] on div at bounding box center [906, 618] width 1274 height 47
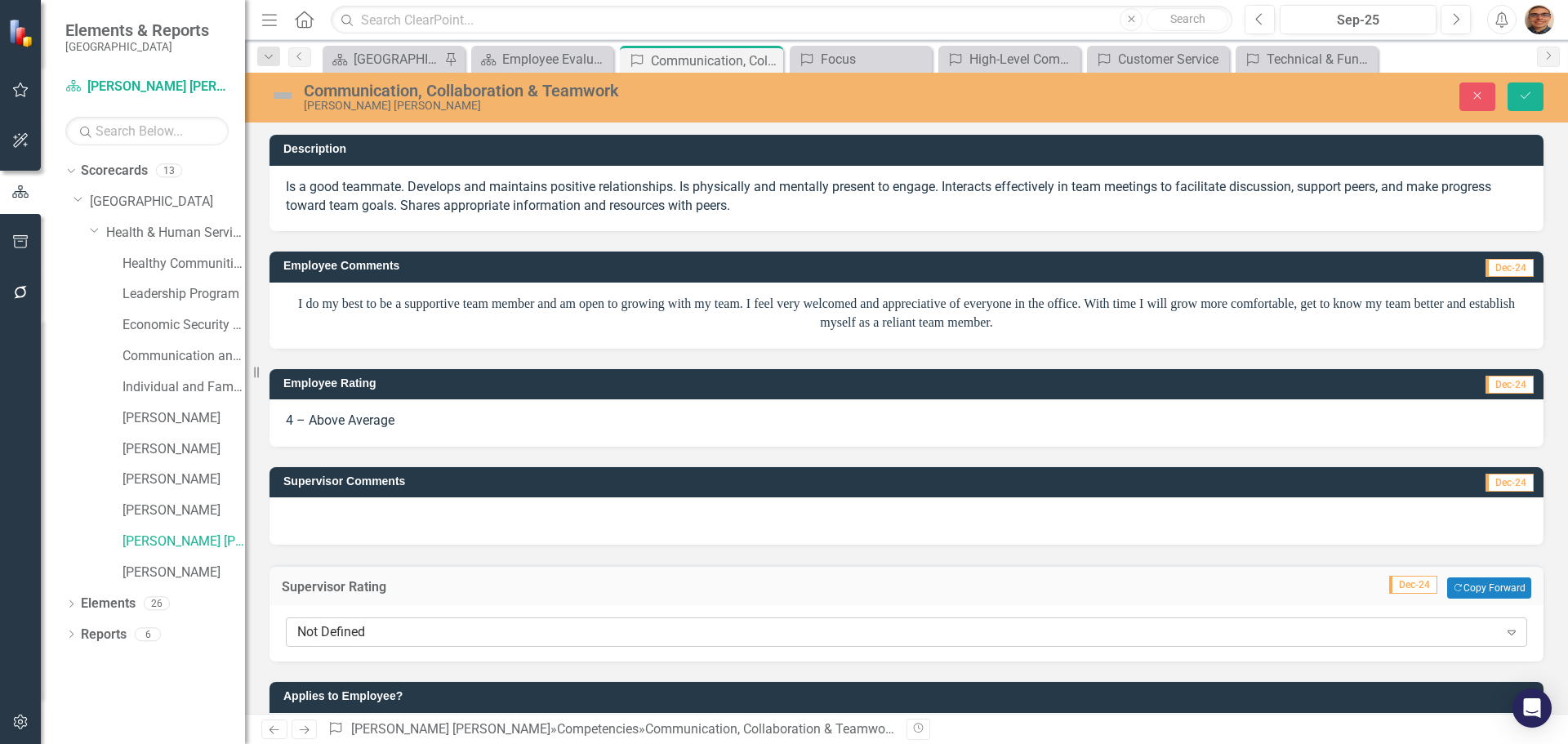
click at [376, 633] on div "Not Defined" at bounding box center [898, 632] width 1201 height 19
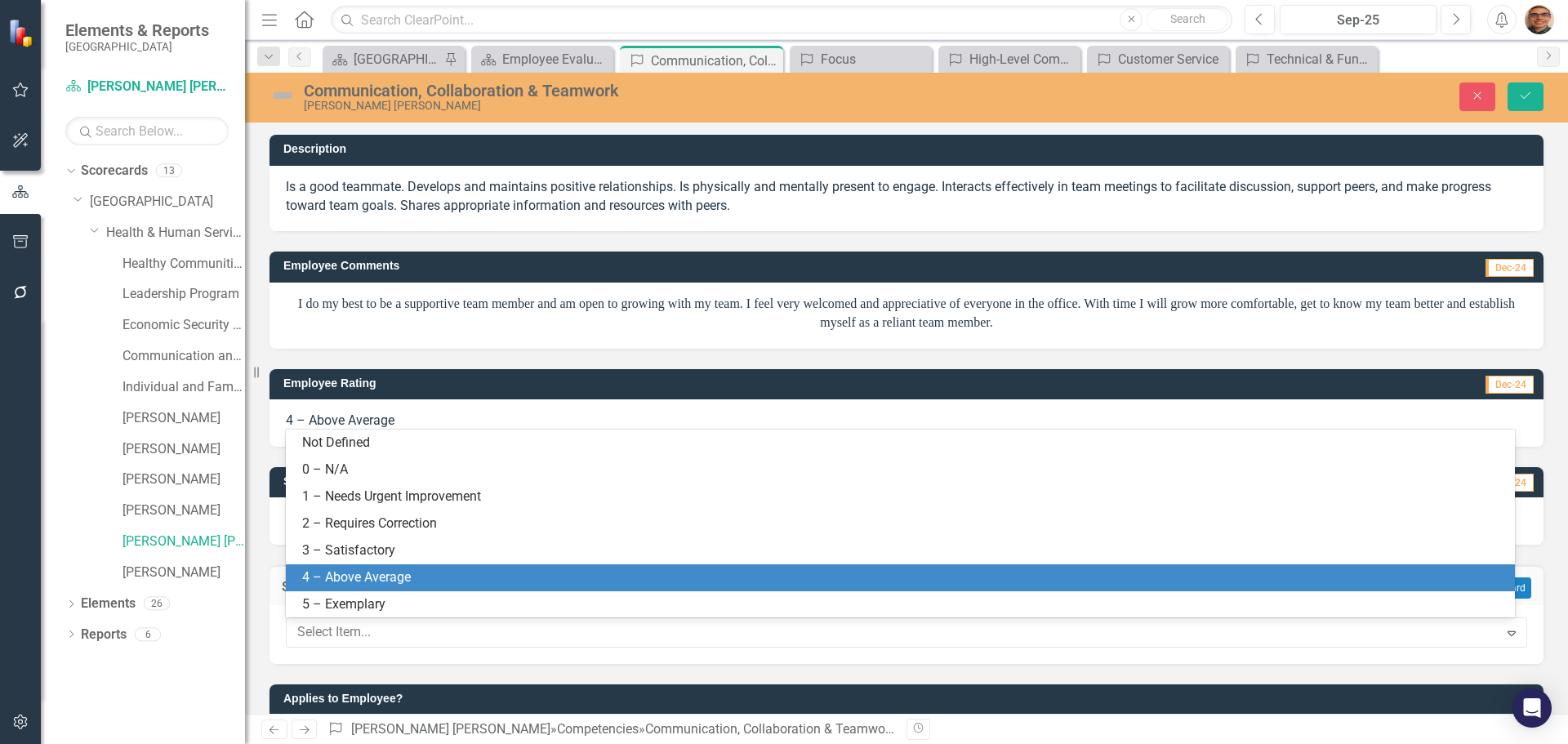
click at [373, 582] on div "4 – Above Average" at bounding box center [904, 578] width 1203 height 19
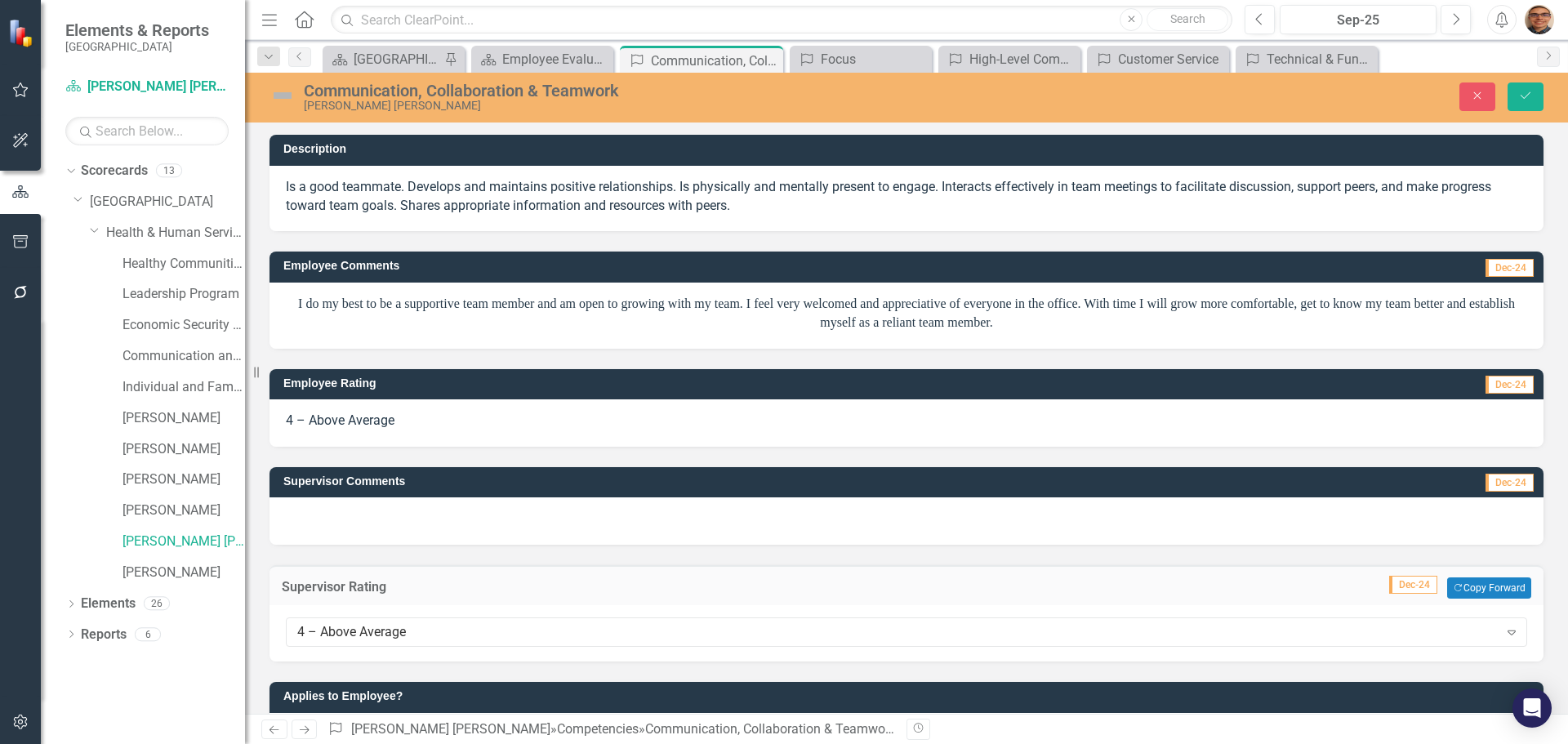
click at [348, 515] on div at bounding box center [906, 521] width 1274 height 47
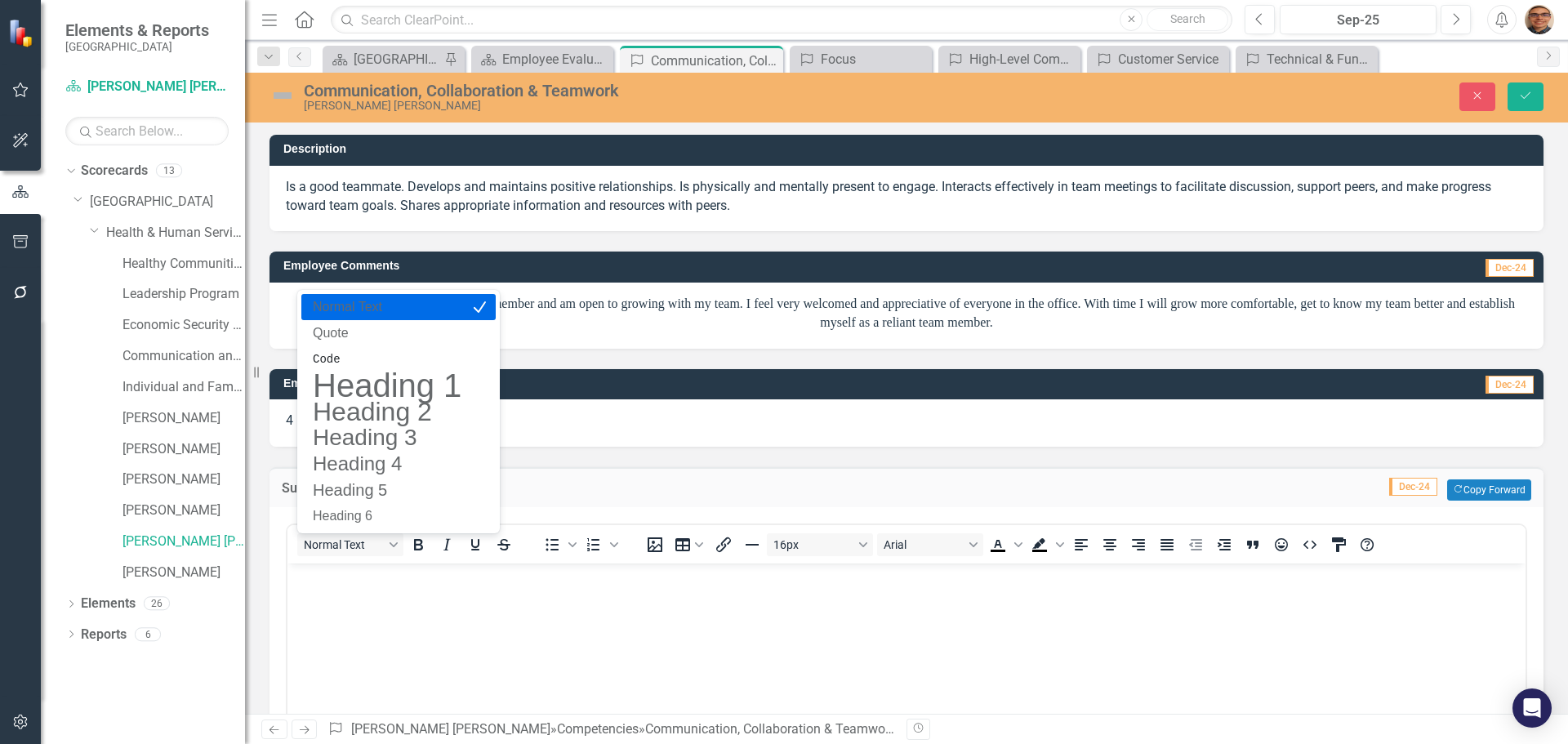
click at [365, 585] on p "Rich Text Area. Press ALT-0 for help." at bounding box center [906, 578] width 1230 height 20
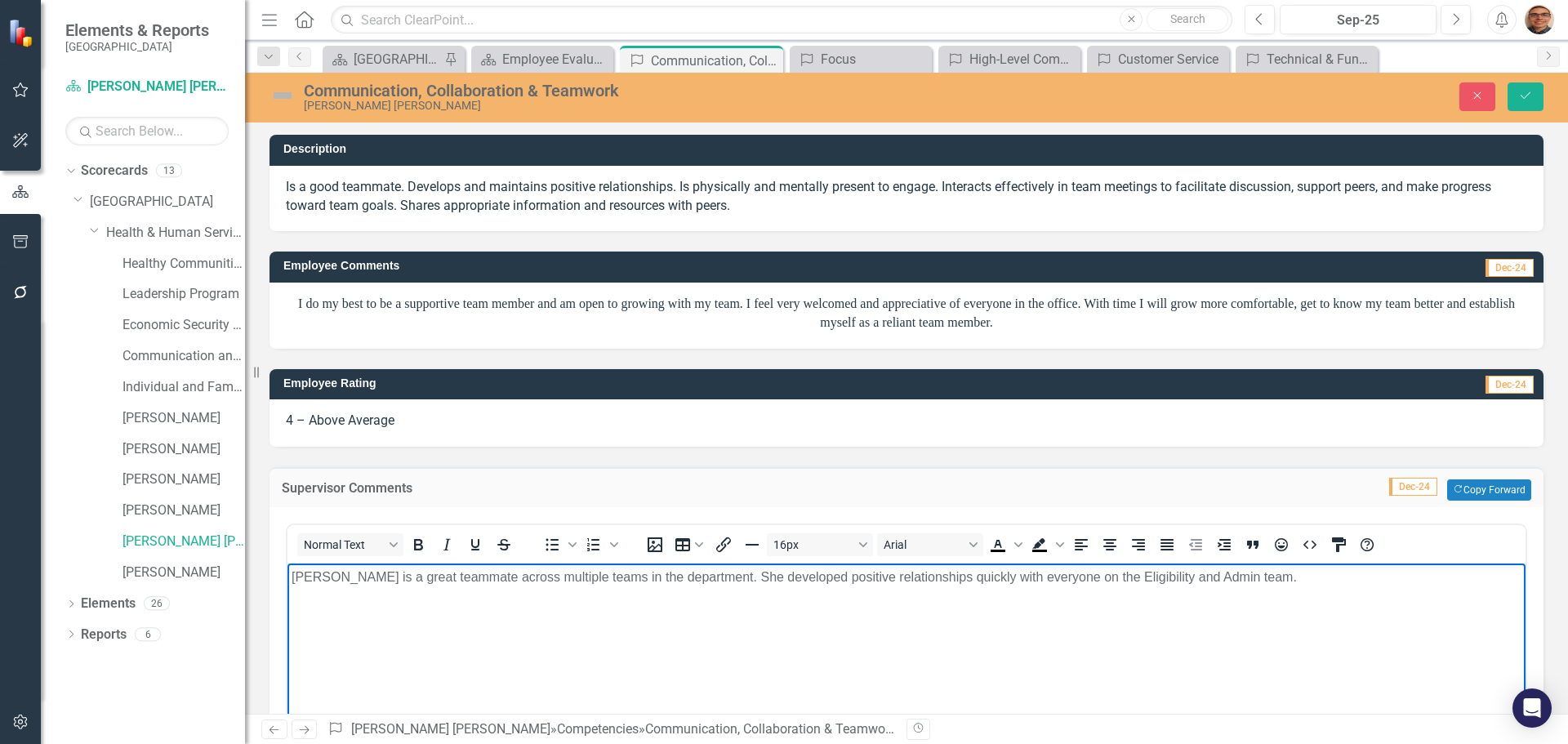
click at [722, 579] on p "[PERSON_NAME] is a great teammate across multiple teams in the department. She …" at bounding box center [906, 578] width 1230 height 20
drag, startPoint x: 825, startPoint y: 573, endPoint x: 818, endPoint y: 645, distance: 72.3
click at [815, 662] on body "[PERSON_NAME] is a great teammate across multiple teams in the department. She …" at bounding box center [906, 686] width 1239 height 245
click at [852, 577] on p "[PERSON_NAME] is a great teammate across multiple teams in the department. She …" at bounding box center [906, 578] width 1230 height 20
click at [818, 579] on p "[PERSON_NAME] is a great teammate across multiple teams in the department. She …" at bounding box center [906, 578] width 1230 height 20
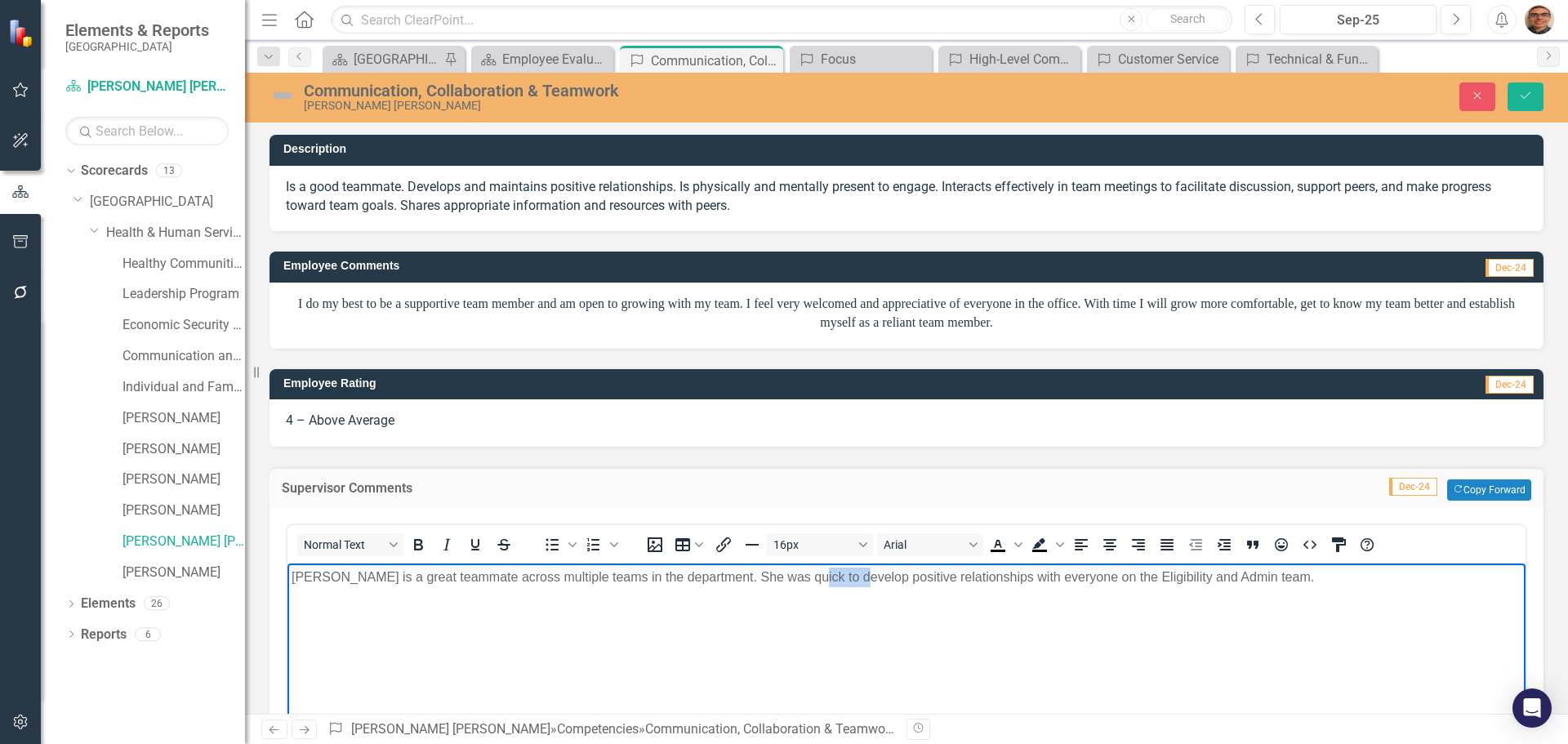
click at [818, 579] on p "[PERSON_NAME] is a great teammate across multiple teams in the department. She …" at bounding box center [906, 578] width 1230 height 20
copy p "develop"
click at [1291, 593] on body "[PERSON_NAME] is a great teammate across multiple teams in the department. She …" at bounding box center [906, 686] width 1239 height 245
click at [1250, 577] on p "[PERSON_NAME] is a great teammate across multiple teams in the department. She …" at bounding box center [906, 578] width 1230 height 20
click at [1148, 577] on p "[PERSON_NAME] is a great teammate across multiple teams in the department. She …" at bounding box center [906, 578] width 1230 height 20
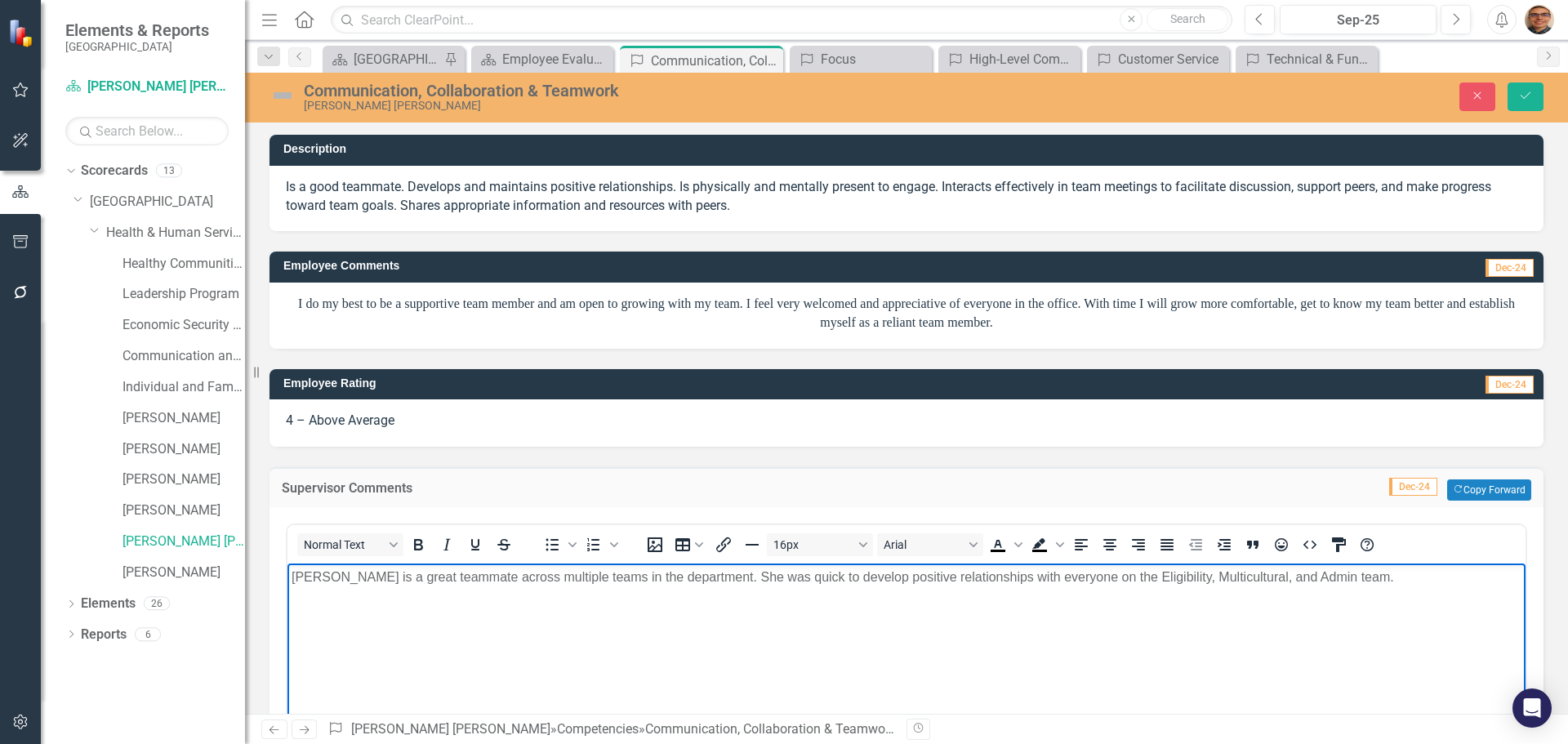
click at [1338, 579] on p "[PERSON_NAME] is a great teammate across multiple teams in the department. She …" at bounding box center [906, 578] width 1230 height 20
click at [1398, 581] on p "[PERSON_NAME] is a great teammate across multiple teams in the department. She …" at bounding box center [906, 578] width 1230 height 20
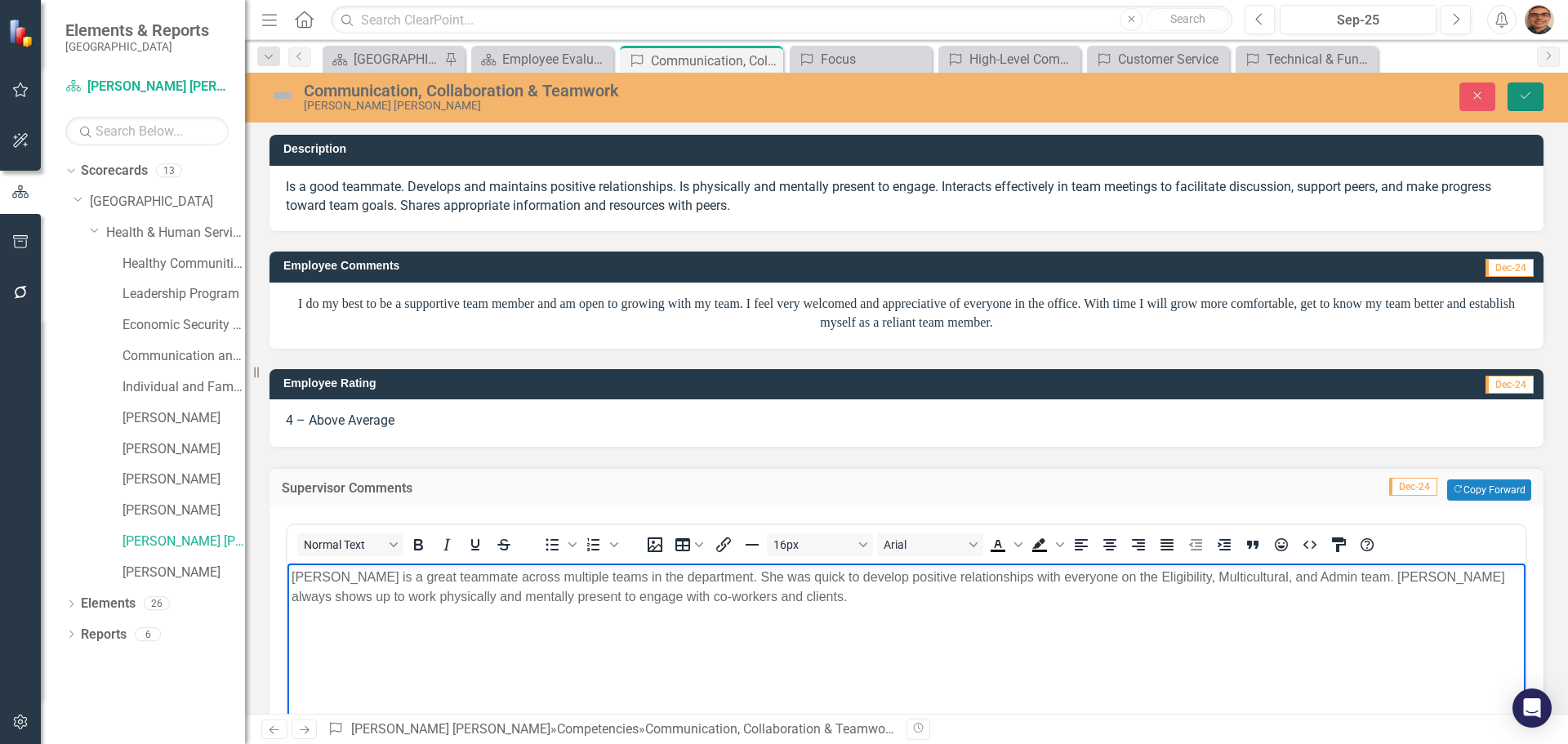
click at [1518, 104] on button "Save" at bounding box center [1526, 97] width 36 height 29
